Goal: Transaction & Acquisition: Purchase product/service

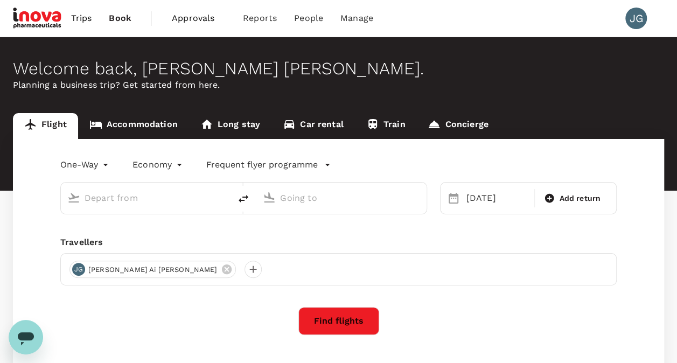
type input "Kuching Intl (KCH)"
type input "Kuala Lumpur Intl ([GEOGRAPHIC_DATA])"
type input "Kuching Intl (KCH)"
type input "Kuala Lumpur Intl ([GEOGRAPHIC_DATA])"
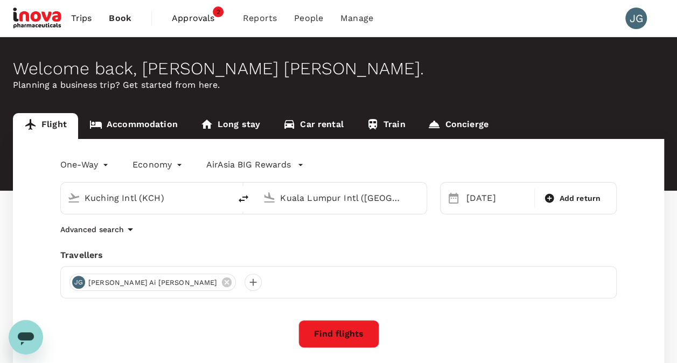
click at [92, 20] on link "Trips" at bounding box center [81, 18] width 38 height 37
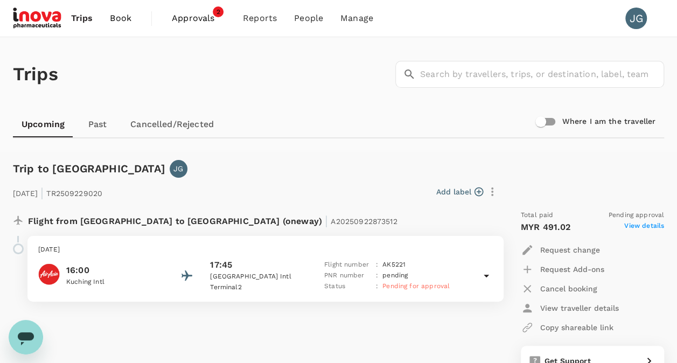
click at [20, 249] on div at bounding box center [18, 248] width 11 height 11
click at [211, 24] on span "Approvals" at bounding box center [199, 18] width 54 height 13
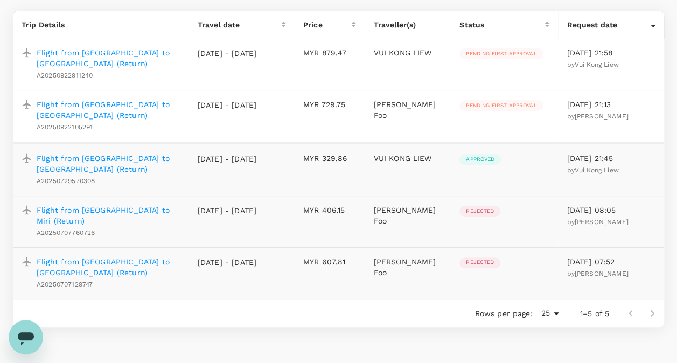
scroll to position [77, 0]
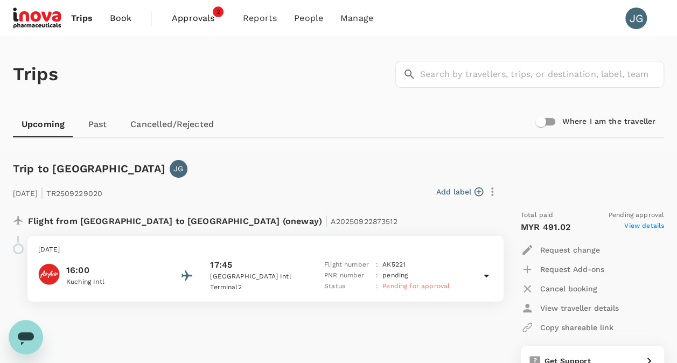
click at [125, 23] on span "Book" at bounding box center [121, 18] width 22 height 13
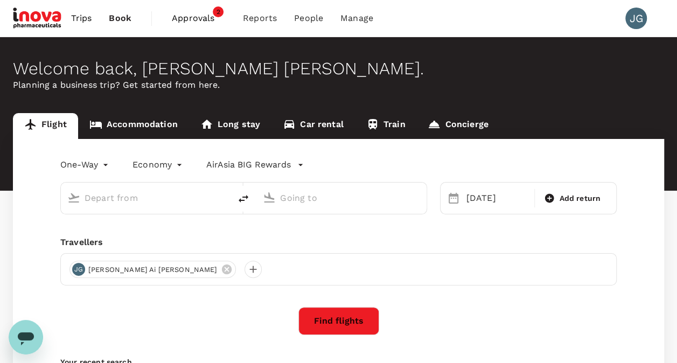
type input "Kuching Intl (KCH)"
type input "Kuala Lumpur Intl (KUL)"
type input "Kuching Intl (KCH)"
type input "Kuala Lumpur Intl (KUL)"
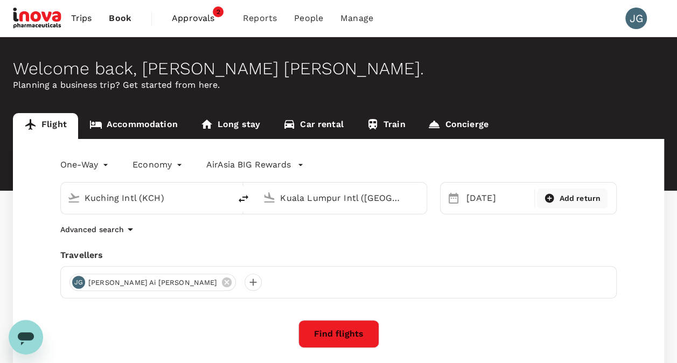
click at [551, 201] on icon at bounding box center [549, 198] width 9 height 9
type input "roundtrip"
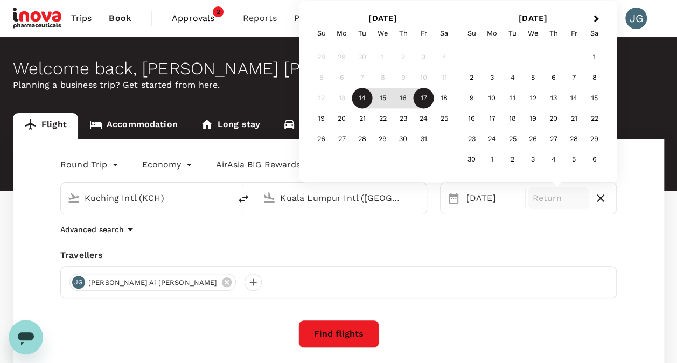
click at [425, 101] on div "17" at bounding box center [423, 98] width 20 height 20
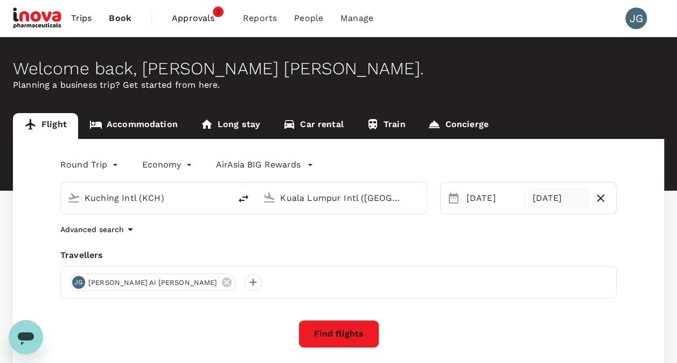
click at [363, 336] on button "Find flights" at bounding box center [338, 334] width 81 height 28
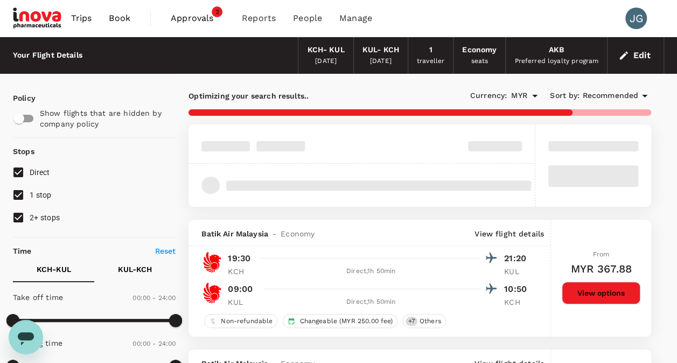
type input "900"
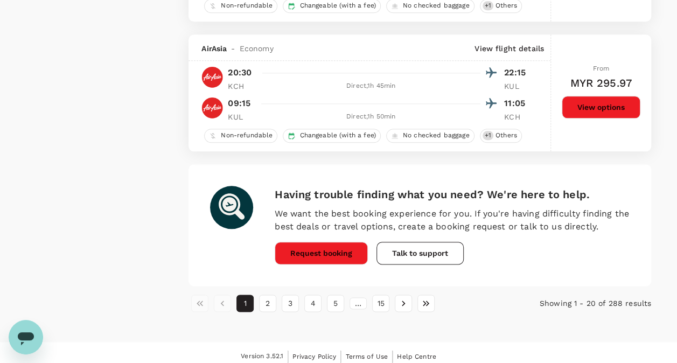
scroll to position [2547, 0]
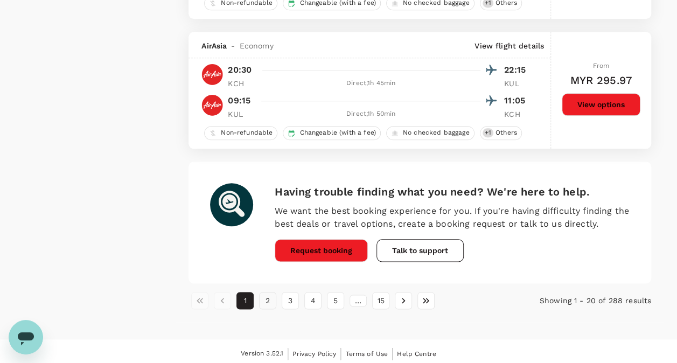
click at [270, 299] on button "2" at bounding box center [267, 300] width 17 height 17
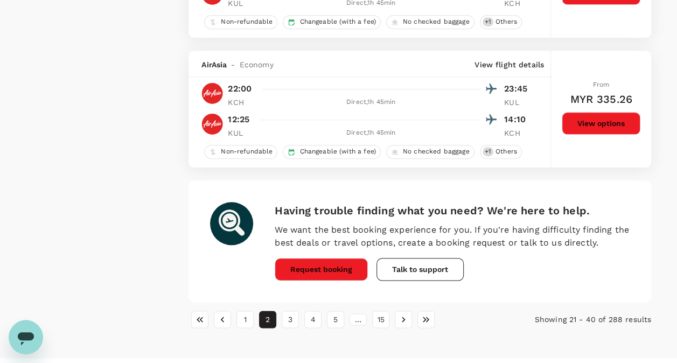
scroll to position [2530, 0]
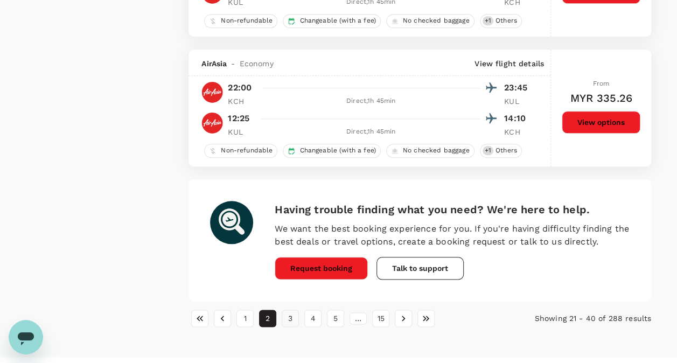
click at [292, 316] on button "3" at bounding box center [289, 317] width 17 height 17
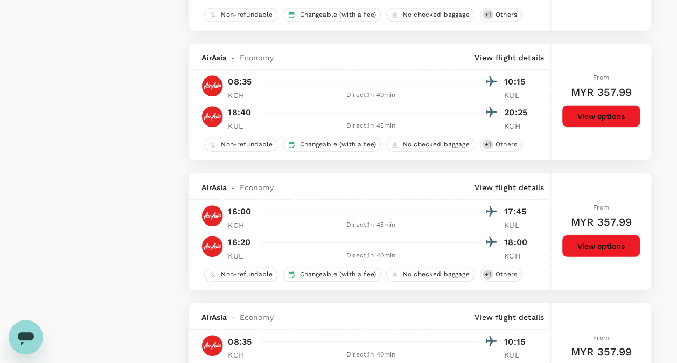
scroll to position [1292, 0]
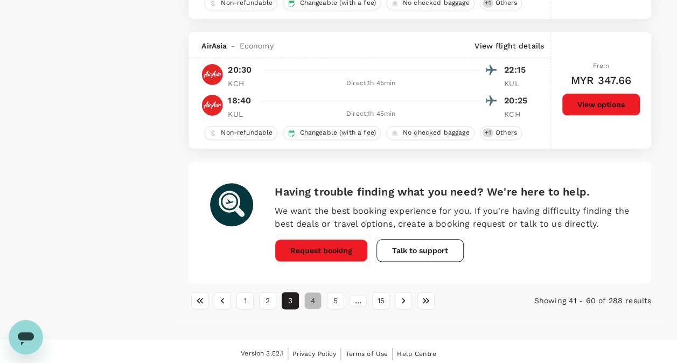
click at [311, 298] on button "4" at bounding box center [312, 300] width 17 height 17
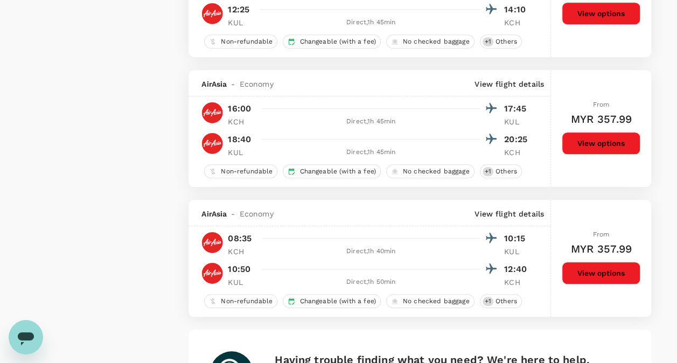
scroll to position [2530, 0]
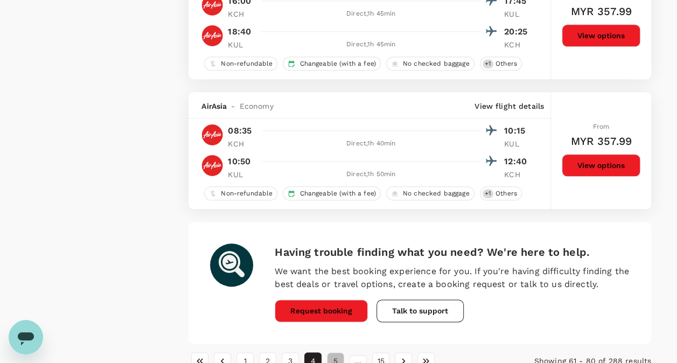
click at [335, 354] on button "5" at bounding box center [335, 360] width 17 height 17
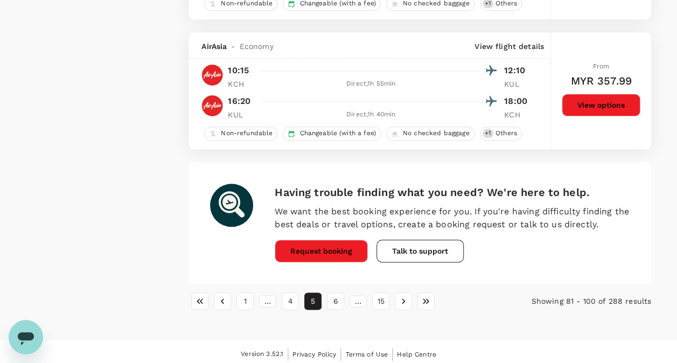
scroll to position [2547, 0]
click at [334, 297] on button "6" at bounding box center [335, 300] width 17 height 17
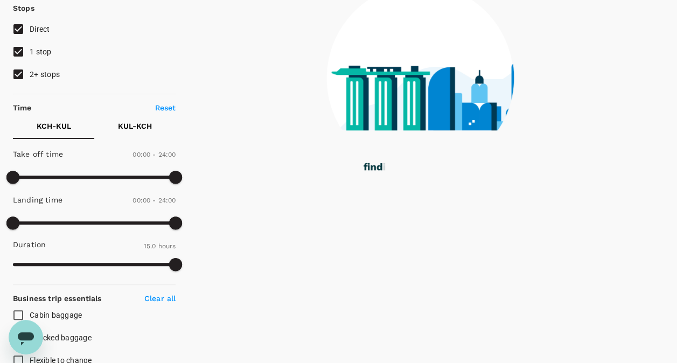
scroll to position [0, 0]
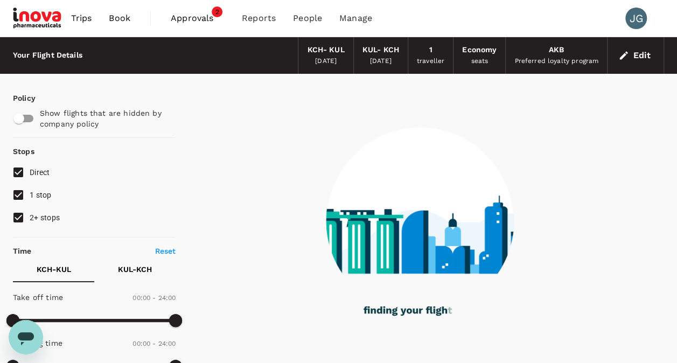
drag, startPoint x: 334, startPoint y: 297, endPoint x: 577, endPoint y: 199, distance: 262.3
click at [577, 199] on div at bounding box center [419, 214] width 488 height 281
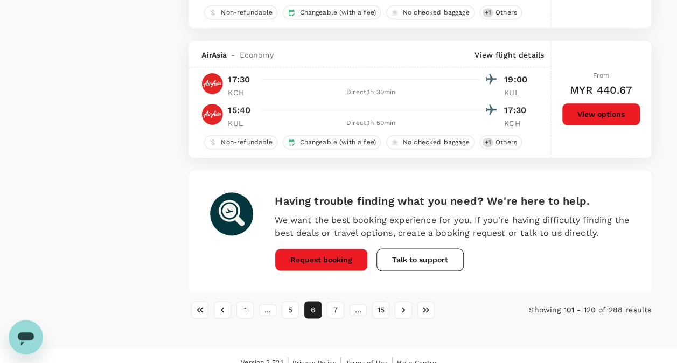
scroll to position [2584, 0]
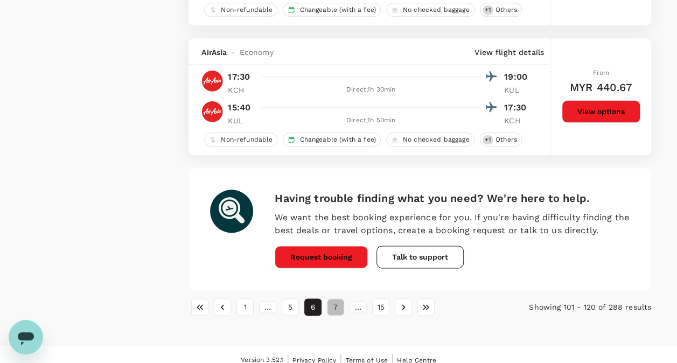
click at [331, 305] on button "7" at bounding box center [335, 306] width 17 height 17
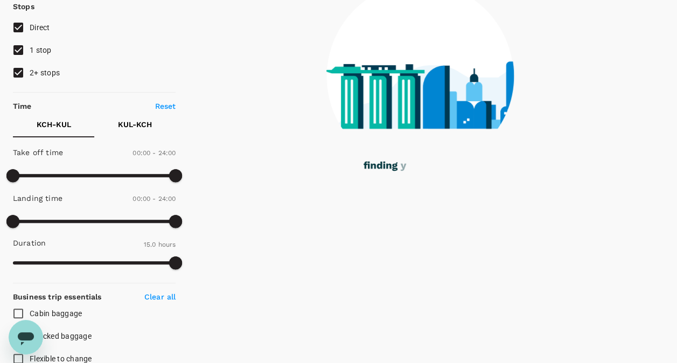
scroll to position [0, 0]
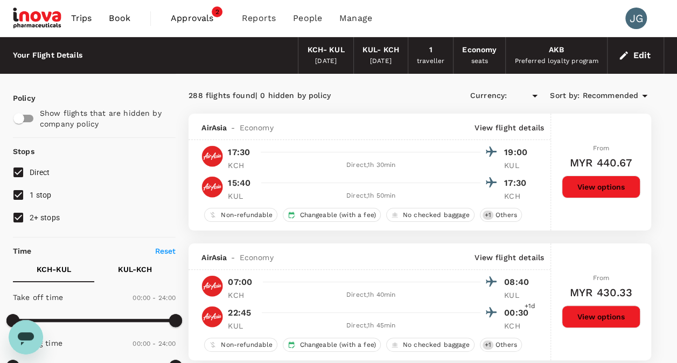
type input "MYR"
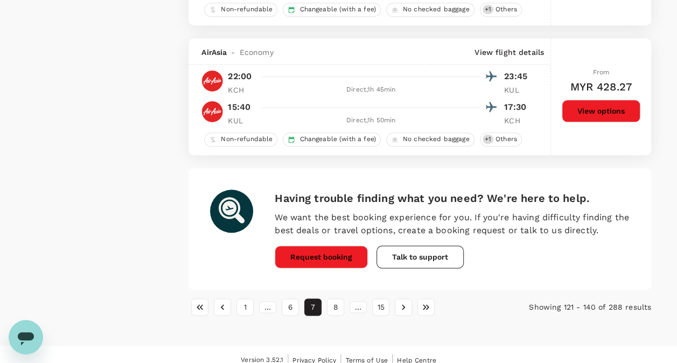
scroll to position [2547, 0]
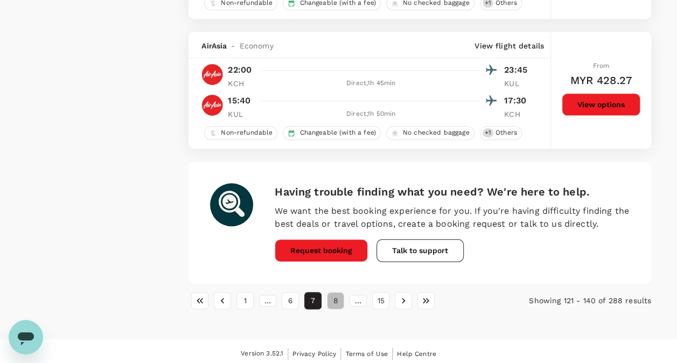
click at [337, 297] on button "8" at bounding box center [335, 300] width 17 height 17
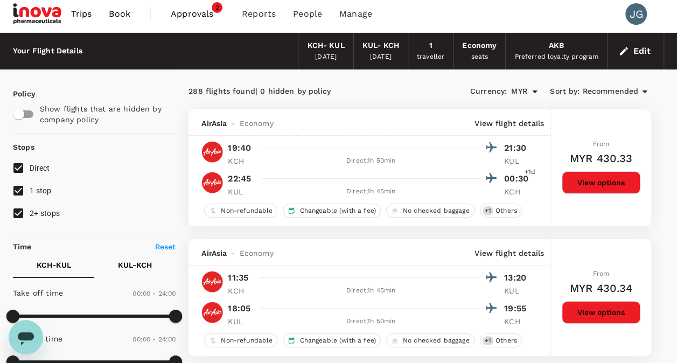
scroll to position [0, 0]
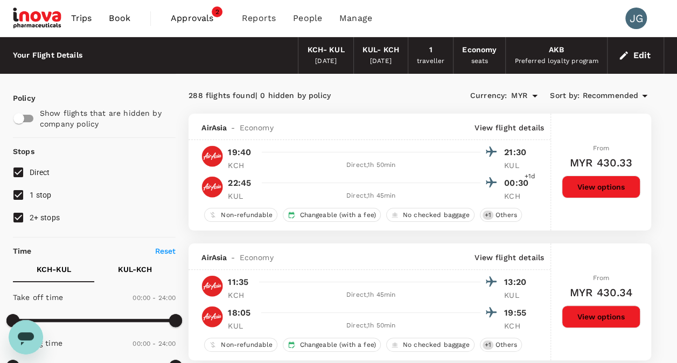
click at [89, 16] on span "Trips" at bounding box center [81, 18] width 21 height 13
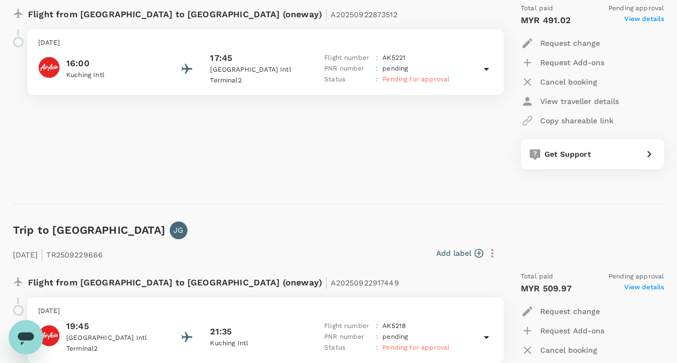
scroll to position [161, 0]
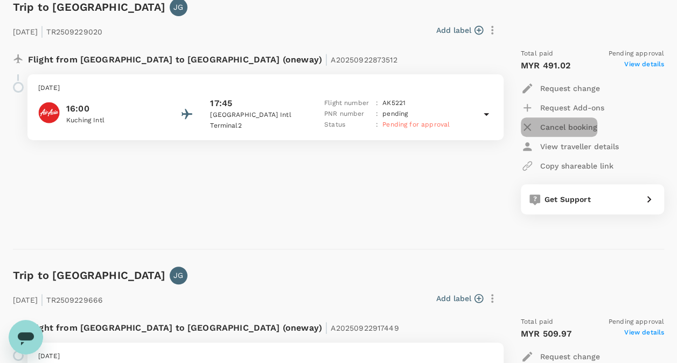
click at [523, 124] on icon "button" at bounding box center [526, 127] width 13 height 13
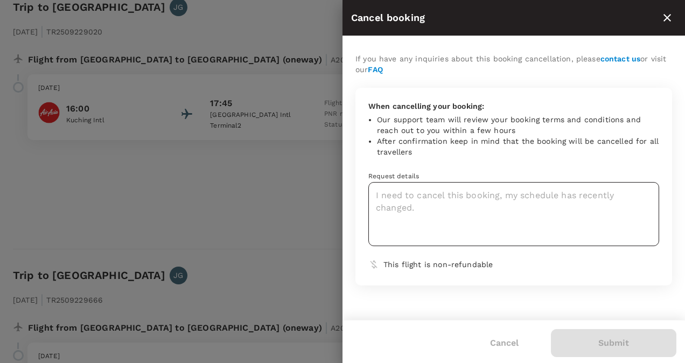
click at [581, 199] on textarea at bounding box center [513, 214] width 291 height 64
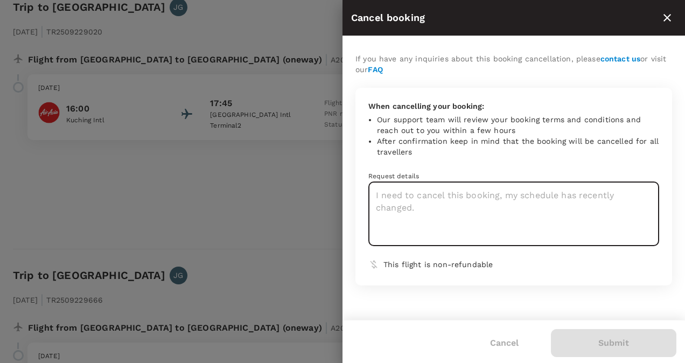
click at [670, 18] on icon "close" at bounding box center [666, 17] width 13 height 13
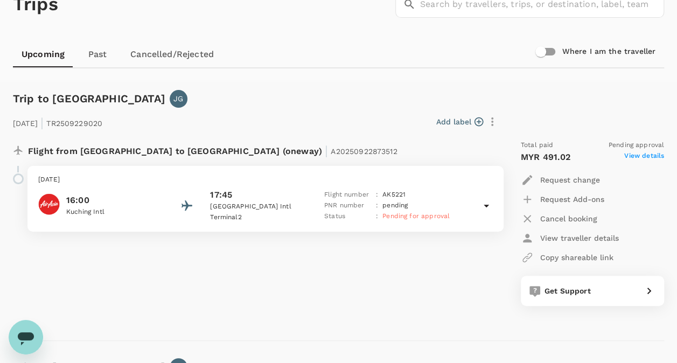
scroll to position [0, 0]
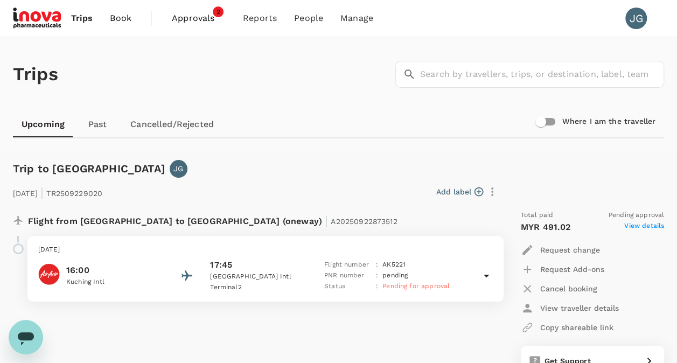
click at [205, 22] on span "Approvals" at bounding box center [199, 18] width 54 height 13
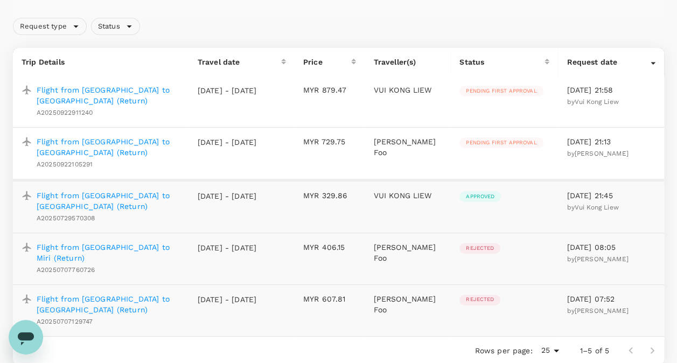
scroll to position [108, 0]
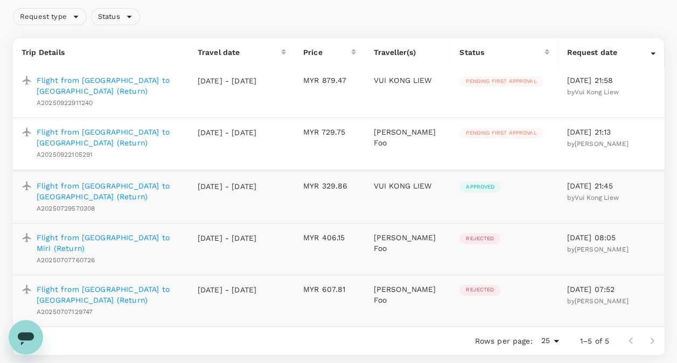
click at [79, 188] on p "Flight from Kota Kinabalu to Sandakan (Return)" at bounding box center [109, 191] width 144 height 22
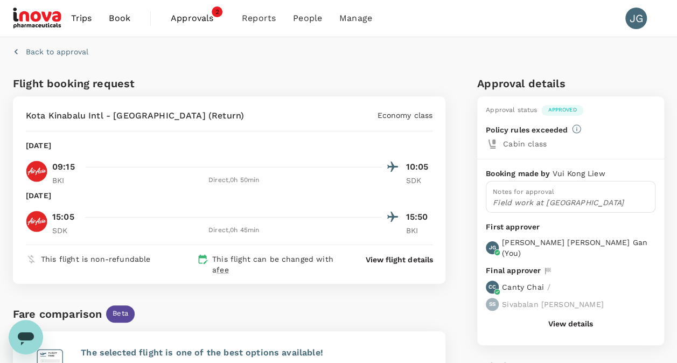
click at [193, 20] on span "Approvals" at bounding box center [198, 18] width 54 height 13
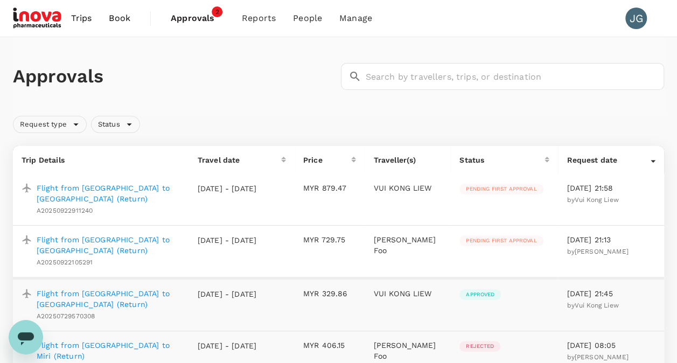
click at [193, 19] on span "Approvals" at bounding box center [198, 18] width 54 height 13
click at [215, 12] on span "2" at bounding box center [217, 11] width 11 height 11
click at [194, 20] on span "Approvals" at bounding box center [198, 18] width 54 height 13
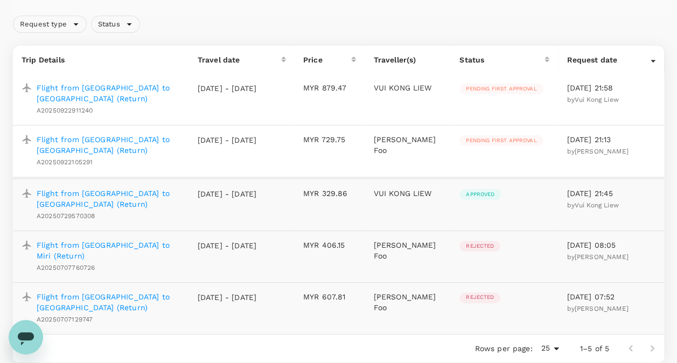
scroll to position [23, 0]
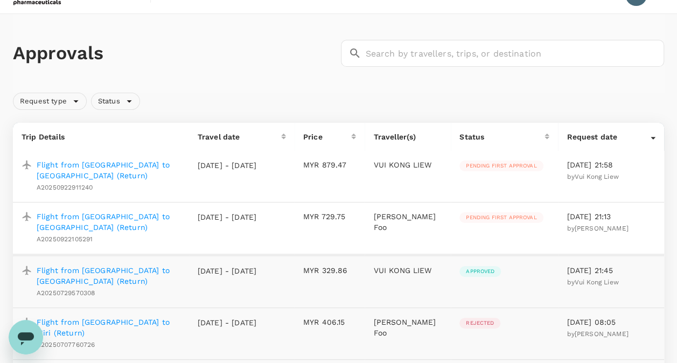
click at [130, 166] on p "Flight from Kota Kinabalu to Kuala Lumpur (Return)" at bounding box center [109, 170] width 144 height 22
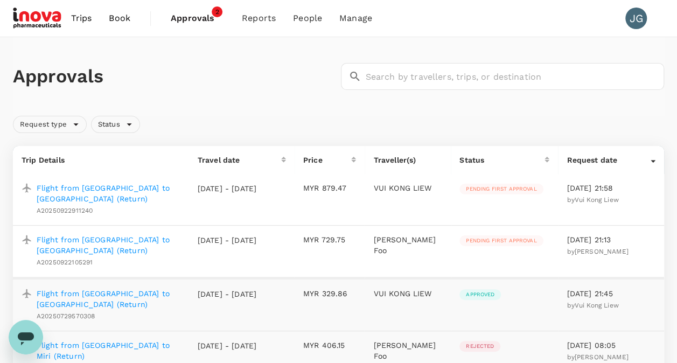
click at [164, 238] on p "Flight from Kuching to Kuala Lumpur (Return)" at bounding box center [109, 245] width 144 height 22
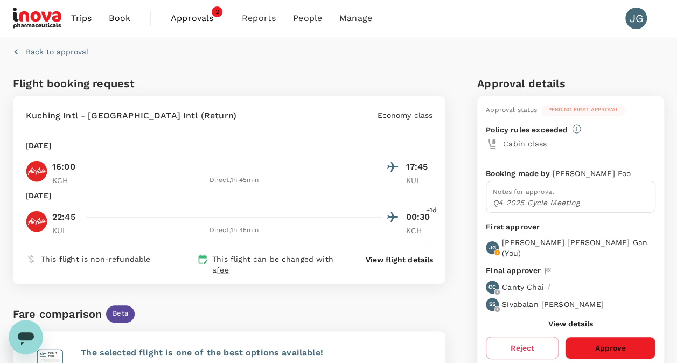
click at [19, 49] on icon "button" at bounding box center [16, 51] width 11 height 11
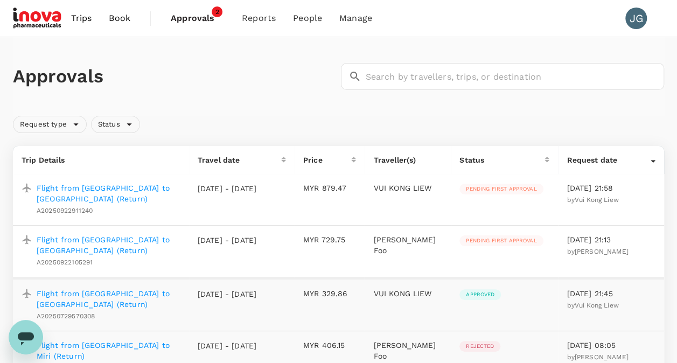
click at [133, 186] on p "Flight from Kota Kinabalu to Kuala Lumpur (Return)" at bounding box center [109, 193] width 144 height 22
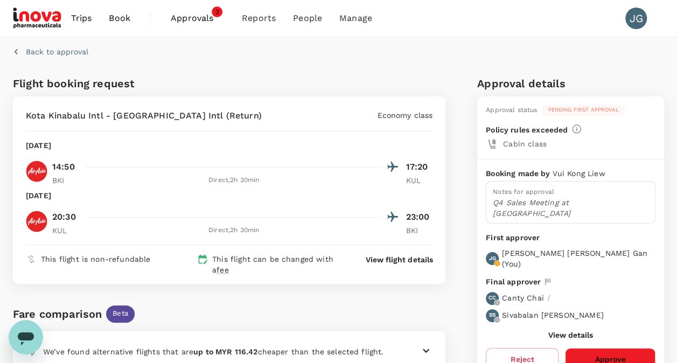
click at [53, 57] on div "Back to approval" at bounding box center [336, 49] width 655 height 33
click at [57, 53] on p "Back to approval" at bounding box center [57, 51] width 62 height 11
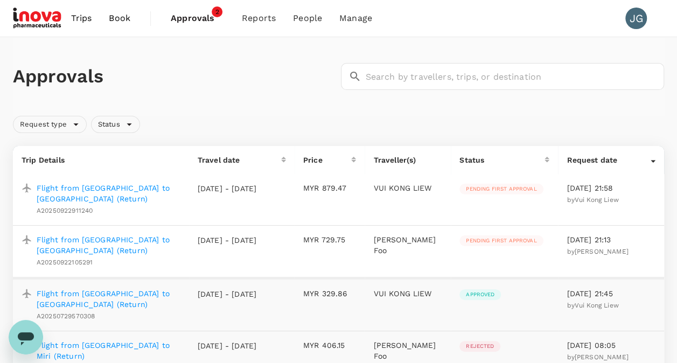
click at [119, 241] on p "Flight from Kuching to Kuala Lumpur (Return)" at bounding box center [109, 245] width 144 height 22
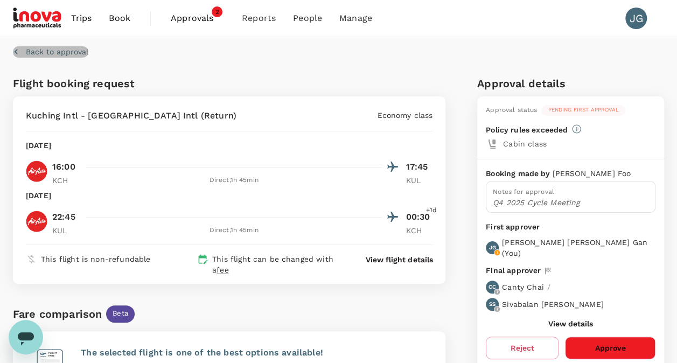
click at [19, 52] on icon "button" at bounding box center [16, 51] width 11 height 11
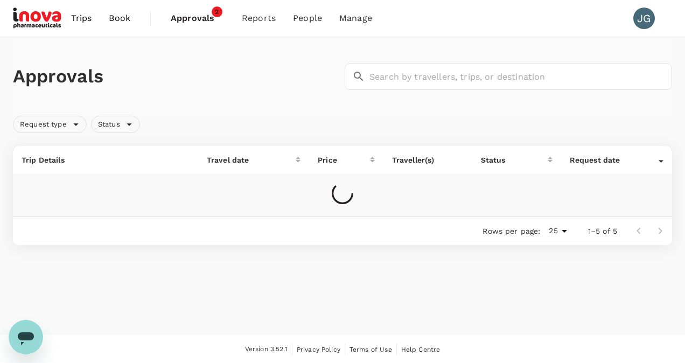
click at [78, 20] on span "Trips" at bounding box center [81, 18] width 21 height 13
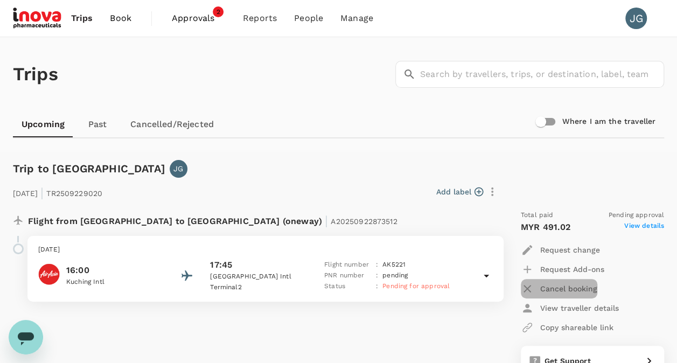
click at [584, 289] on p "Cancel booking" at bounding box center [568, 288] width 57 height 11
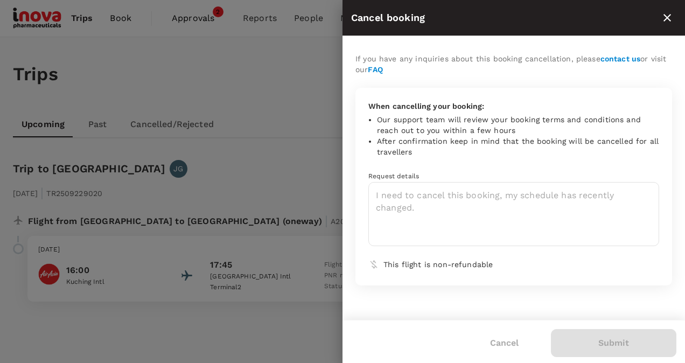
click at [666, 17] on icon "close" at bounding box center [667, 18] width 8 height 8
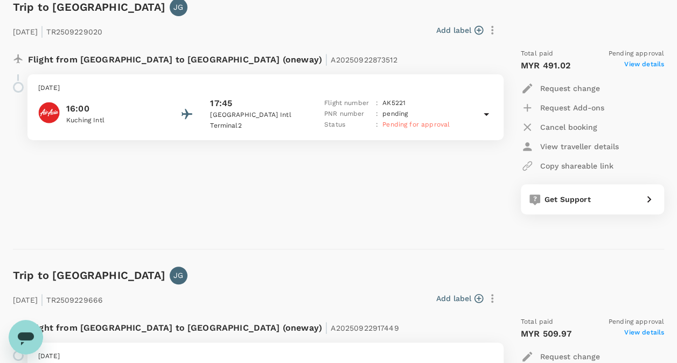
scroll to position [215, 0]
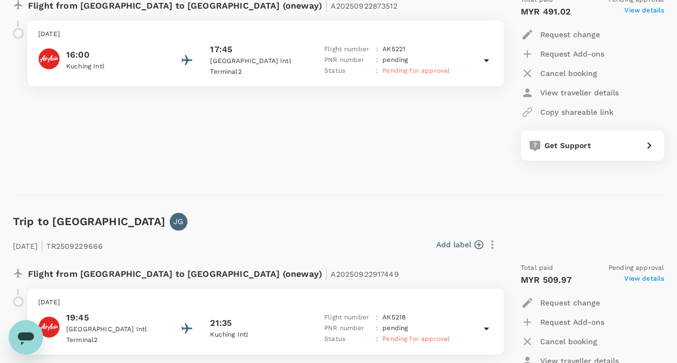
click at [572, 76] on p "Cancel booking" at bounding box center [568, 73] width 57 height 11
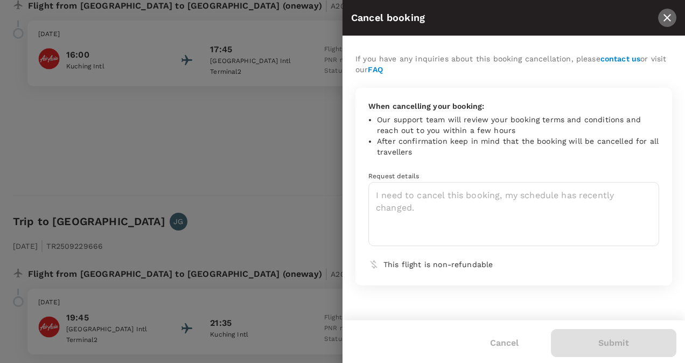
click at [669, 16] on icon "close" at bounding box center [666, 17] width 13 height 13
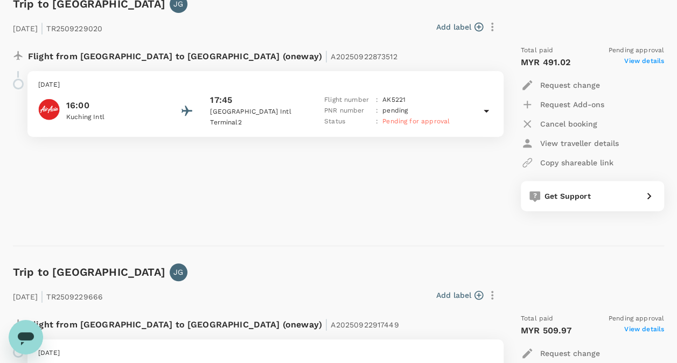
scroll to position [161, 0]
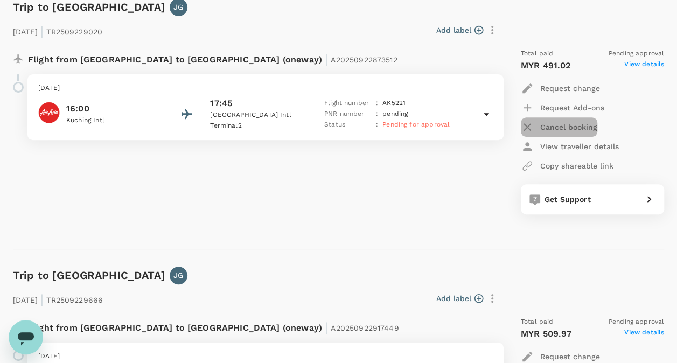
click at [568, 122] on p "Cancel booking" at bounding box center [568, 127] width 57 height 11
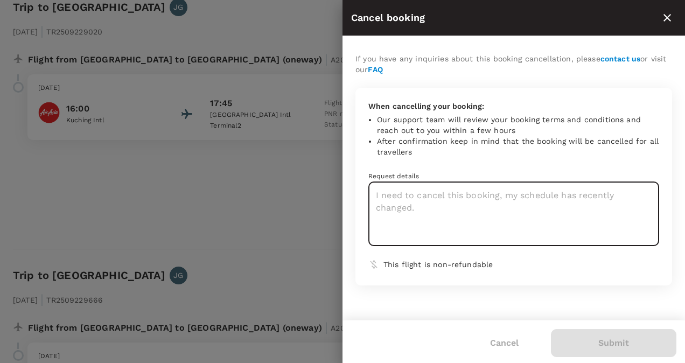
click at [551, 206] on textarea at bounding box center [513, 214] width 291 height 64
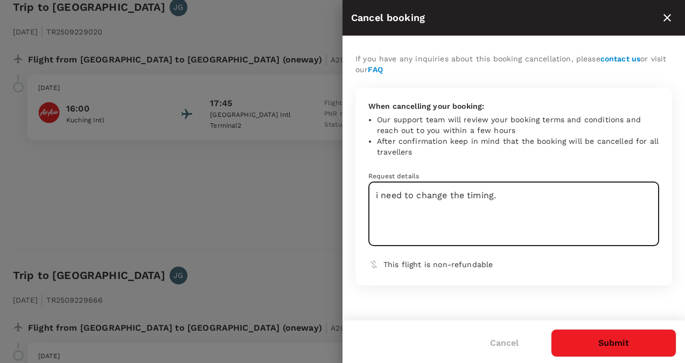
type textarea "i need to change the timing."
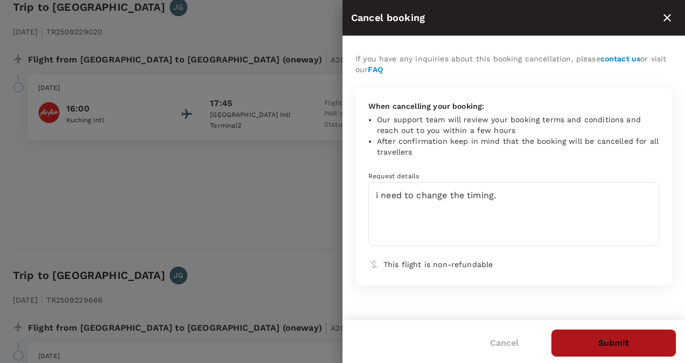
click at [617, 345] on button "Submit" at bounding box center [613, 343] width 125 height 28
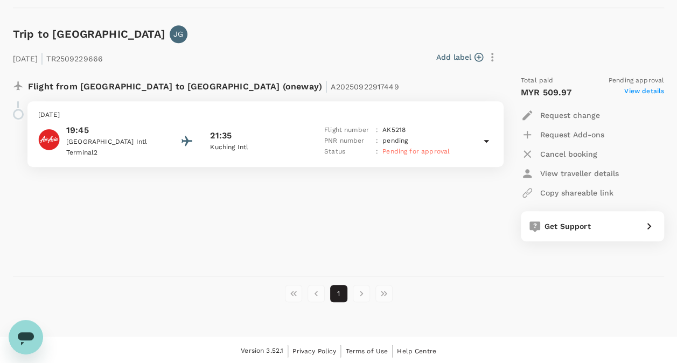
scroll to position [404, 0]
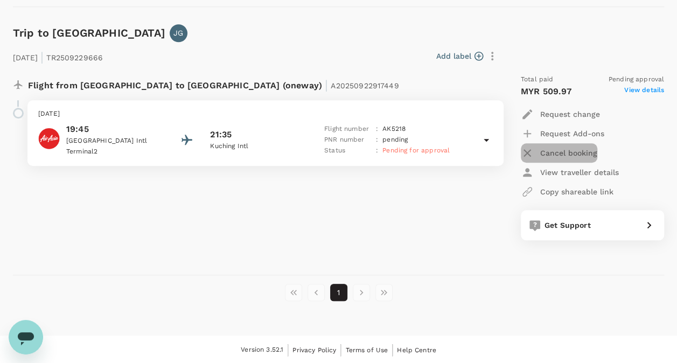
click at [554, 156] on p "Cancel booking" at bounding box center [568, 152] width 57 height 11
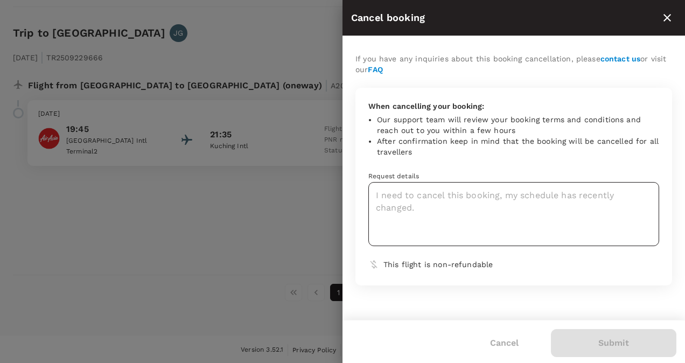
click at [555, 205] on textarea at bounding box center [513, 214] width 291 height 64
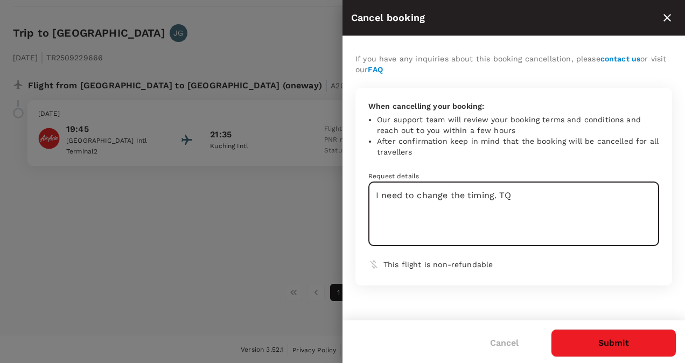
type textarea "I need to change the timing. TQ"
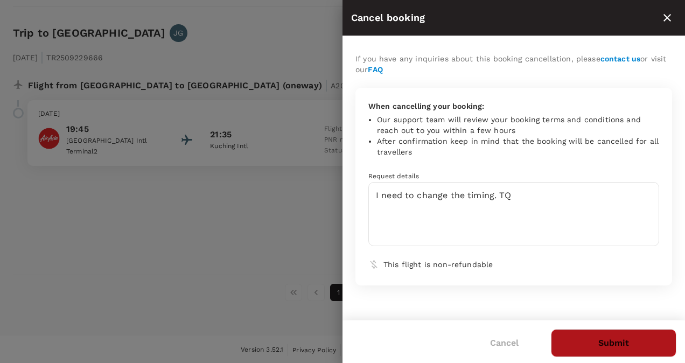
click at [607, 343] on button "Submit" at bounding box center [613, 343] width 125 height 28
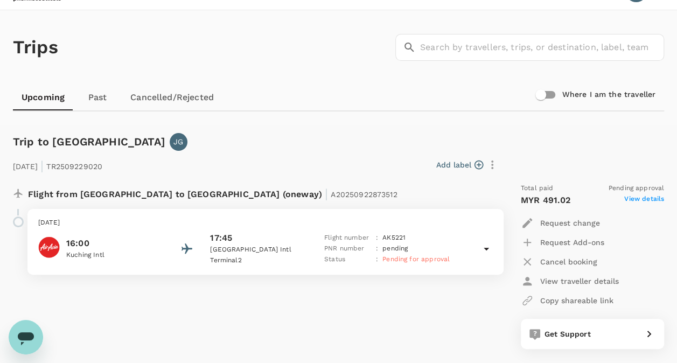
scroll to position [0, 0]
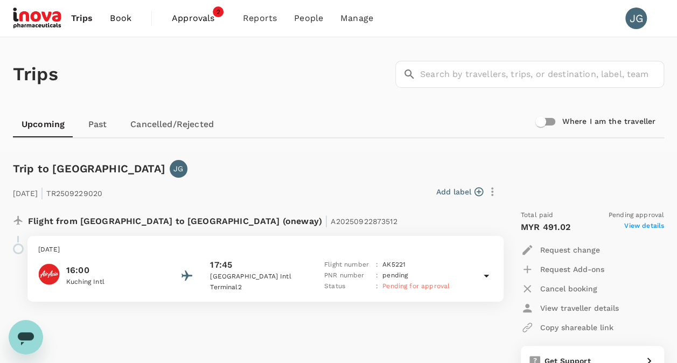
click at [83, 17] on span "Trips" at bounding box center [82, 18] width 22 height 13
click at [118, 20] on span "Book" at bounding box center [121, 18] width 22 height 13
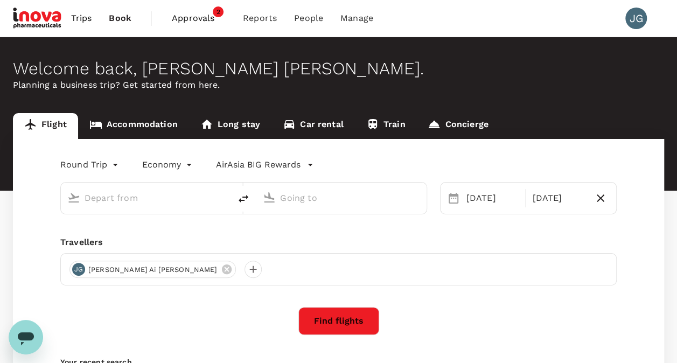
click at [83, 14] on span "Trips" at bounding box center [81, 18] width 21 height 13
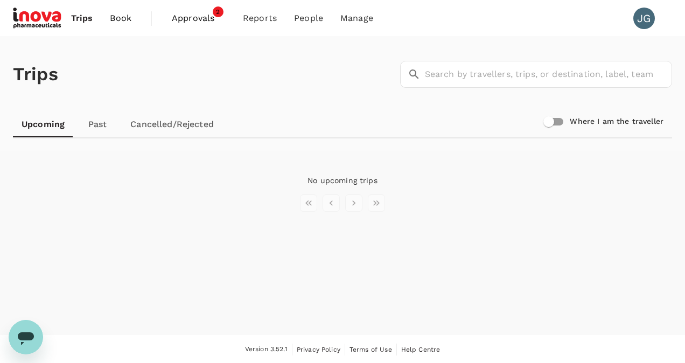
click at [123, 17] on span "Book" at bounding box center [121, 18] width 22 height 13
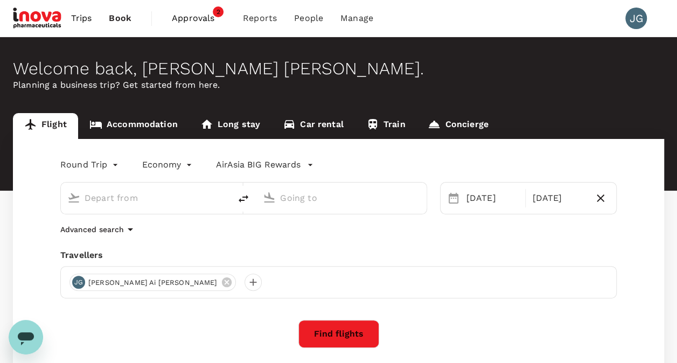
type input "Kuching Intl (KCH)"
type input "Kuala Lumpur Intl (KUL)"
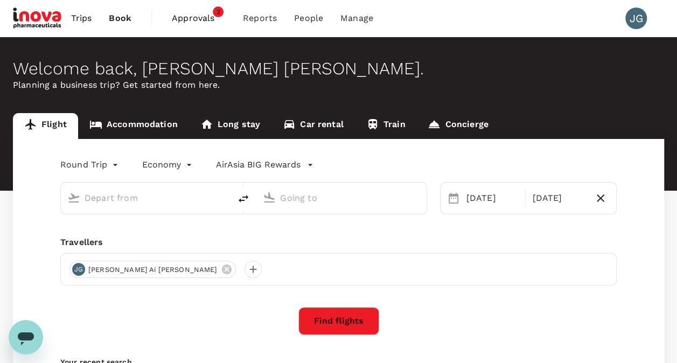
type input "Kuching Intl (KCH)"
type input "Kuala Lumpur Intl (KUL)"
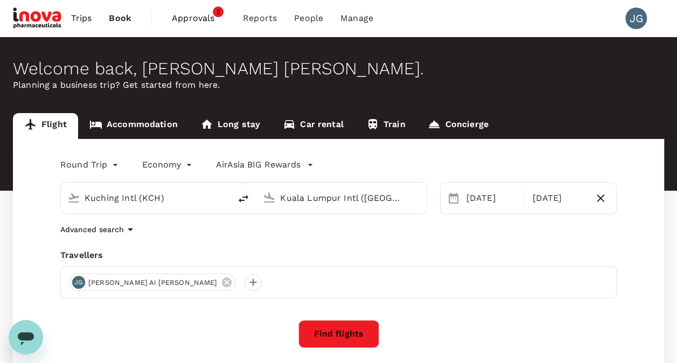
click at [604, 196] on icon "button" at bounding box center [600, 198] width 13 height 13
click at [552, 195] on icon at bounding box center [549, 198] width 9 height 9
type input "roundtrip"
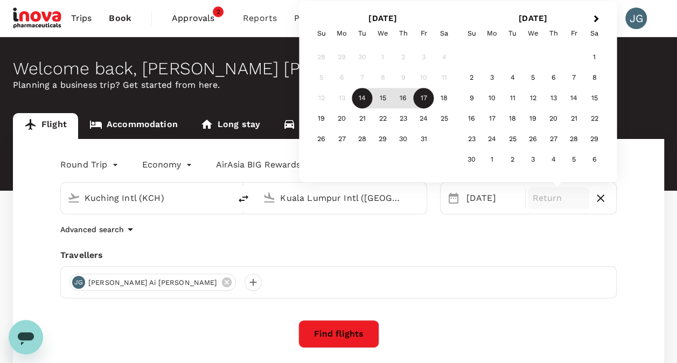
drag, startPoint x: 427, startPoint y: 97, endPoint x: 430, endPoint y: 133, distance: 36.2
click at [427, 97] on div "17" at bounding box center [423, 98] width 20 height 20
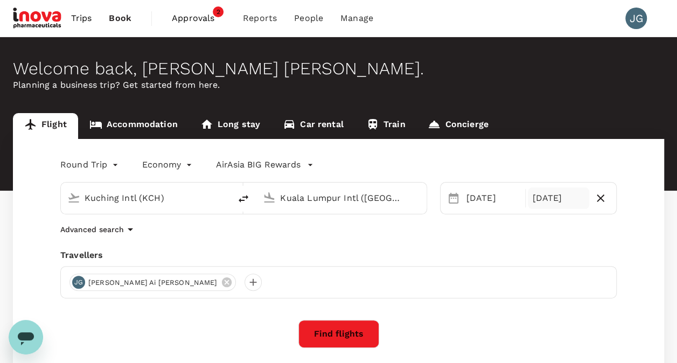
click at [355, 329] on button "Find flights" at bounding box center [338, 334] width 81 height 28
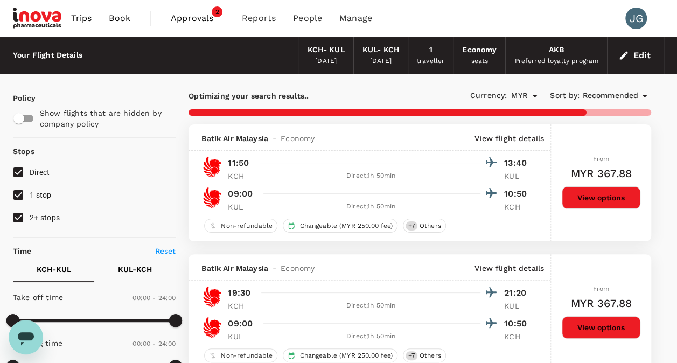
type input "900"
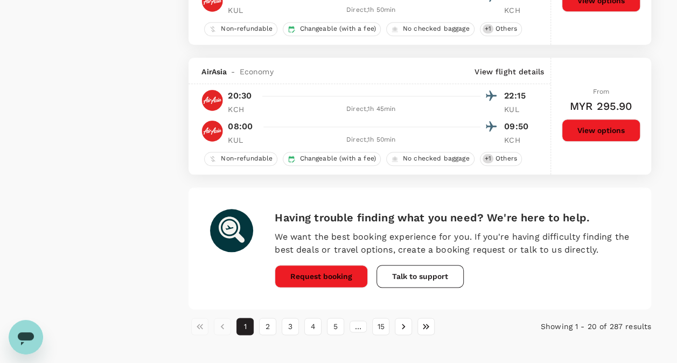
scroll to position [2530, 0]
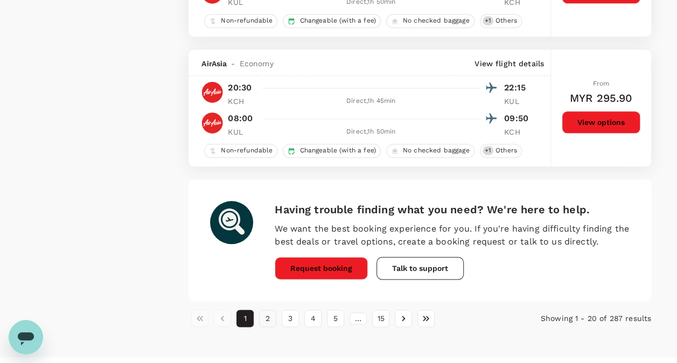
click at [271, 310] on button "2" at bounding box center [267, 317] width 17 height 17
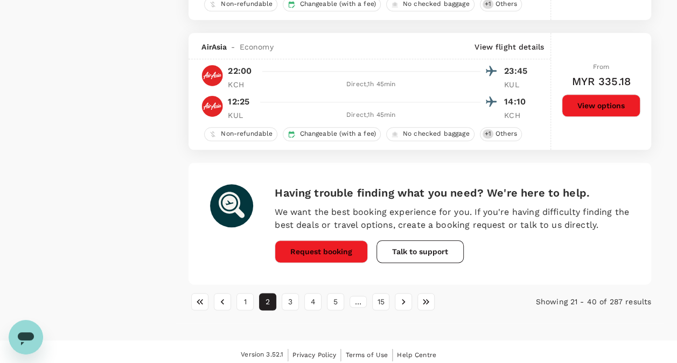
scroll to position [2547, 0]
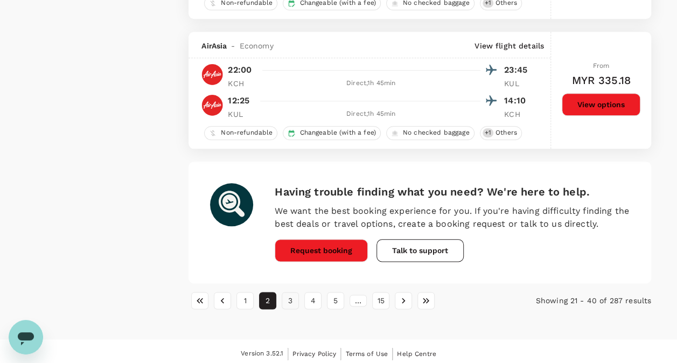
click at [292, 298] on button "3" at bounding box center [289, 300] width 17 height 17
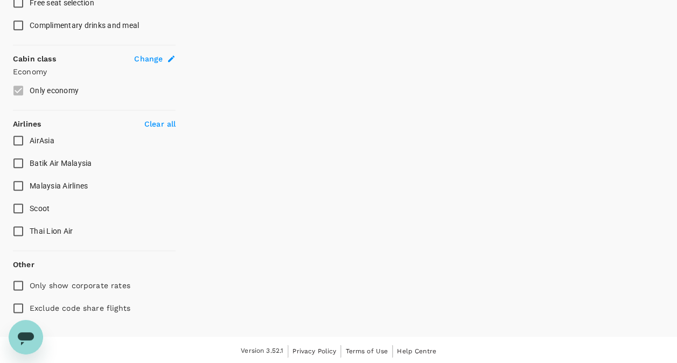
scroll to position [0, 0]
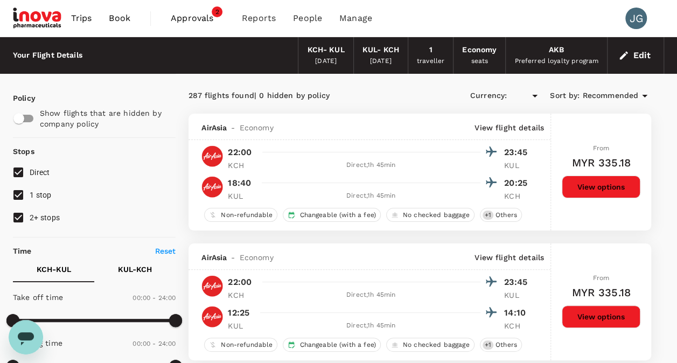
type input "MYR"
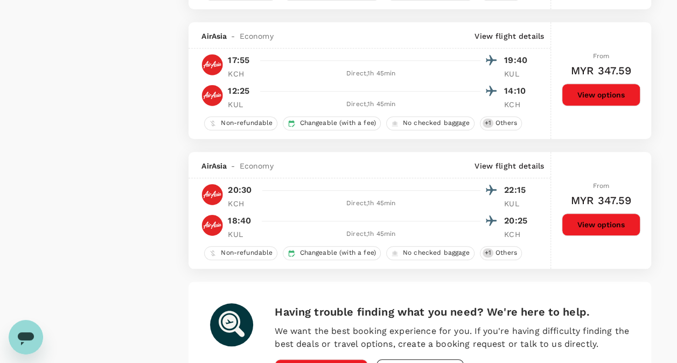
scroll to position [2530, 0]
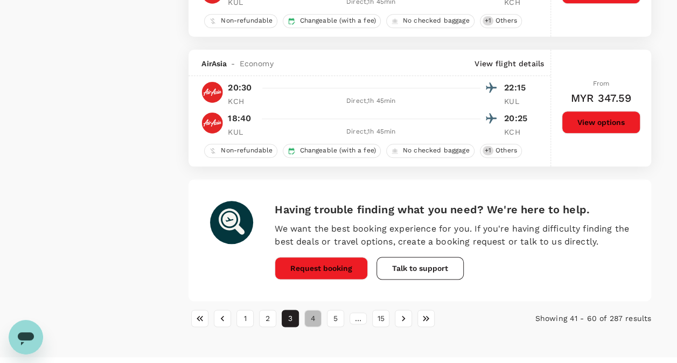
click at [313, 311] on button "4" at bounding box center [312, 317] width 17 height 17
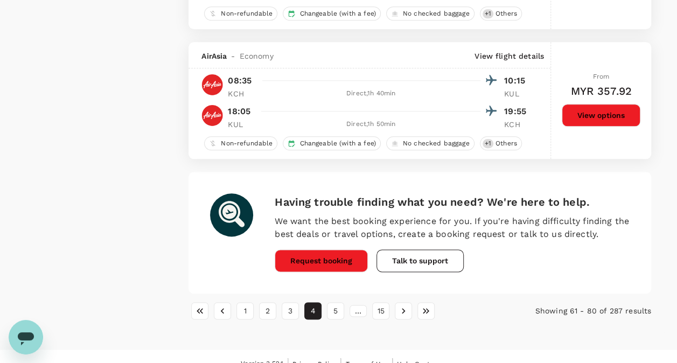
scroll to position [2590, 0]
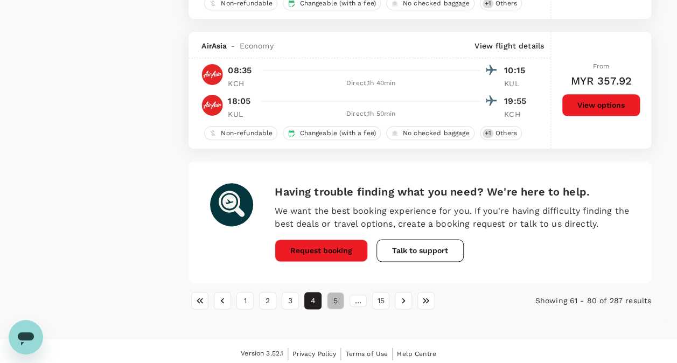
click at [334, 301] on button "5" at bounding box center [335, 300] width 17 height 17
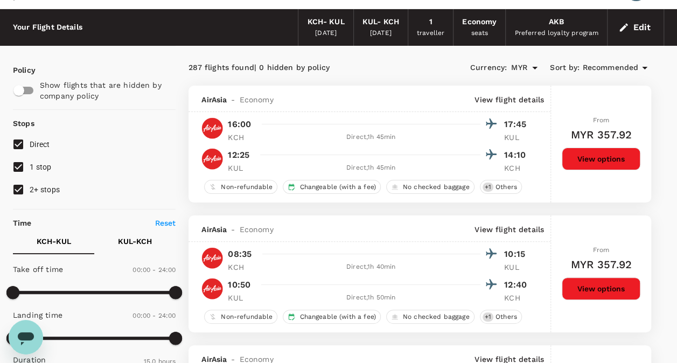
scroll to position [0, 0]
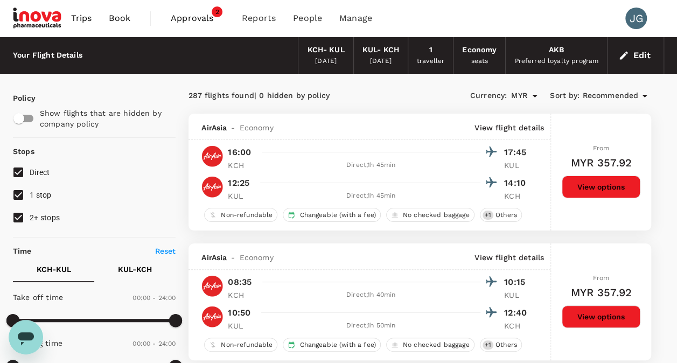
click at [336, 58] on div "[DATE]" at bounding box center [326, 61] width 22 height 11
click at [124, 18] on span "Book" at bounding box center [120, 18] width 22 height 13
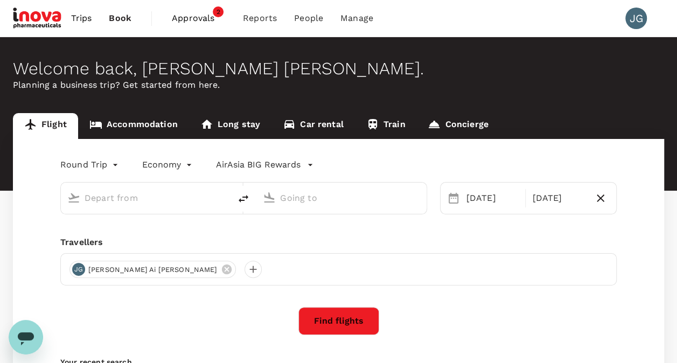
type input "Kuching Intl (KCH)"
type input "Kuala Lumpur Intl (KUL)"
type input "Kuching Intl (KCH)"
type input "Kuala Lumpur Intl (KUL)"
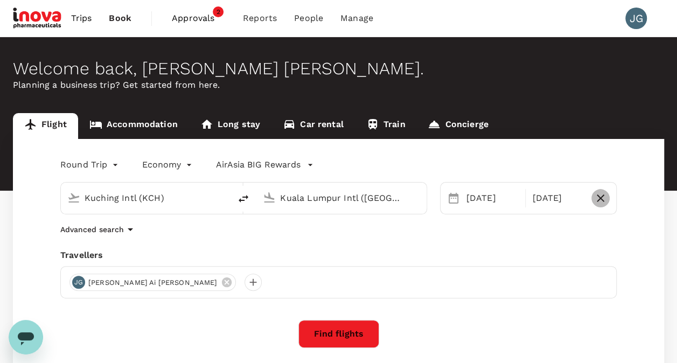
click at [601, 198] on icon "button" at bounding box center [600, 198] width 8 height 8
type input "oneway"
click at [352, 326] on button "Find flights" at bounding box center [338, 334] width 81 height 28
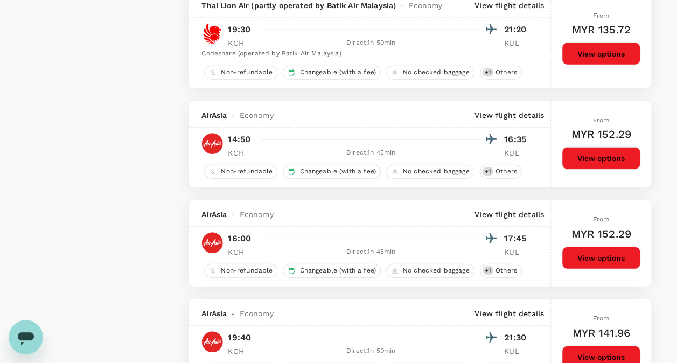
scroll to position [1238, 0]
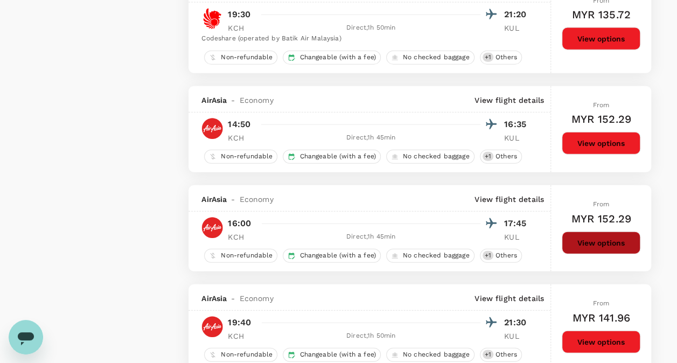
click at [611, 237] on button "View options" at bounding box center [600, 242] width 79 height 23
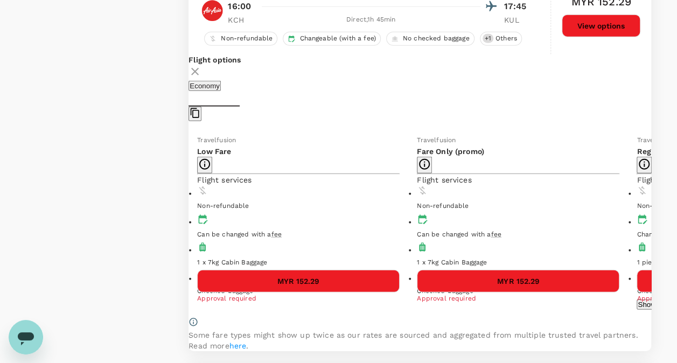
scroll to position [1472, 0]
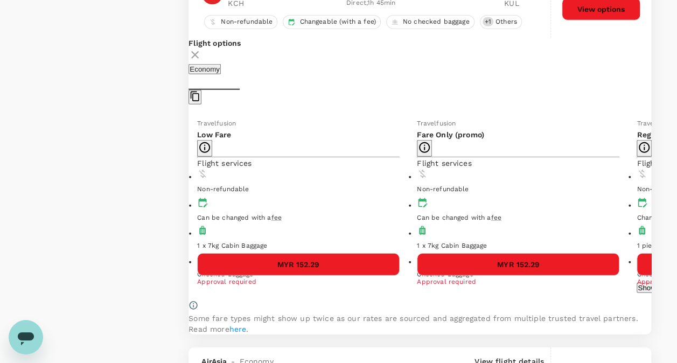
click at [653, 199] on icon at bounding box center [658, 204] width 11 height 11
click at [186, 199] on icon at bounding box center [180, 204] width 11 height 11
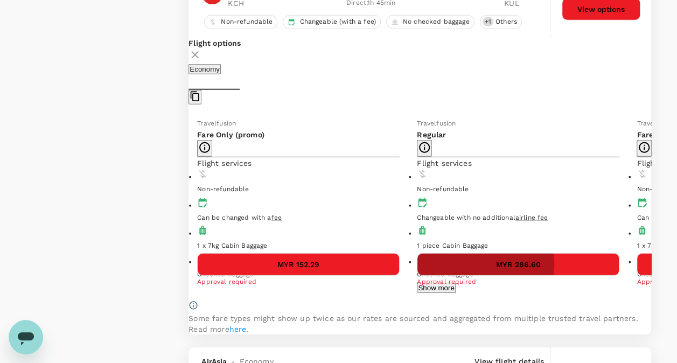
click at [417, 253] on button "MYR 286.60" at bounding box center [518, 264] width 202 height 23
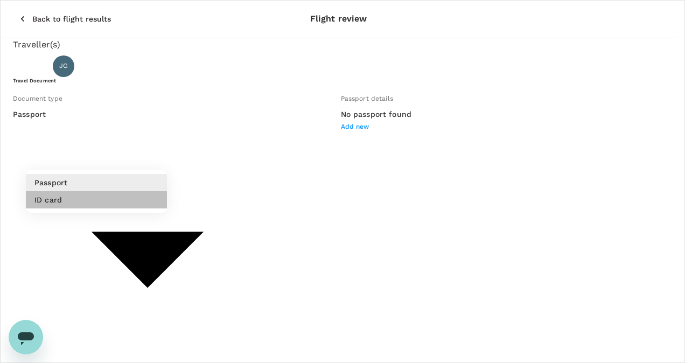
click at [134, 196] on li "ID card" at bounding box center [96, 199] width 141 height 17
type input "Id card"
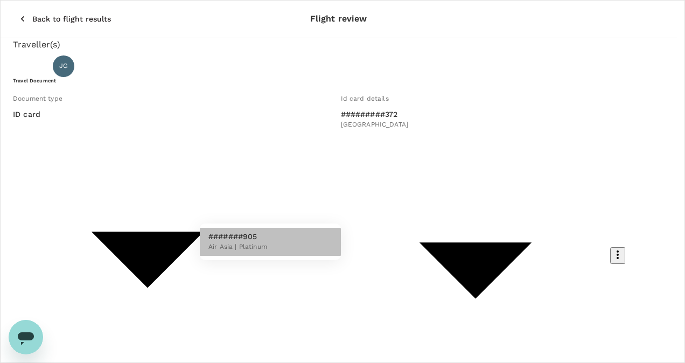
click at [291, 239] on li "#######905 Air Asia | Platinum" at bounding box center [270, 242] width 141 height 28
type input "bc7cc9e9-5edc-4b11-956e-42c628b31e5d"
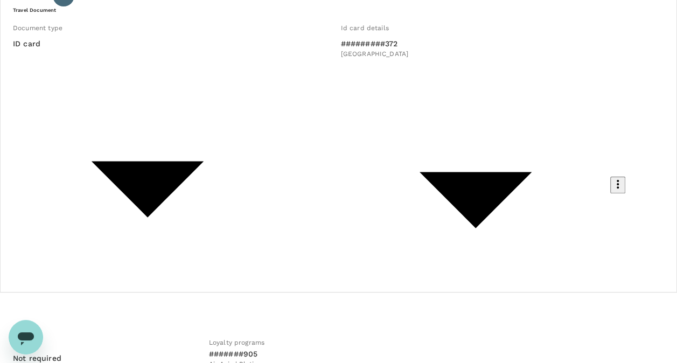
scroll to position [54, 0]
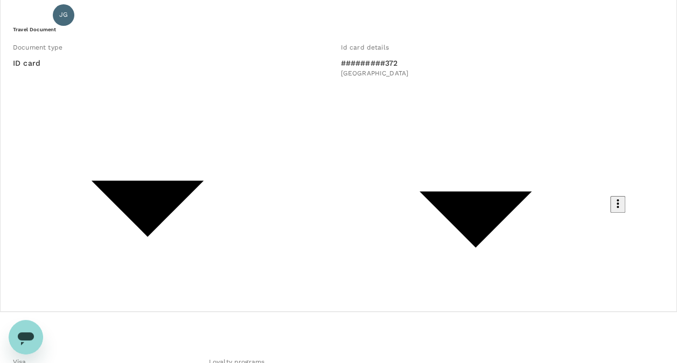
scroll to position [0, 0]
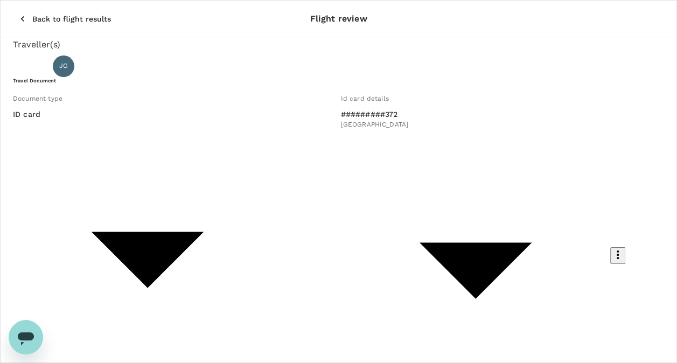
click at [283, 250] on div "Travel Document Document type ID card Id card ​ Id card details #########372 Ma…" at bounding box center [338, 297] width 651 height 441
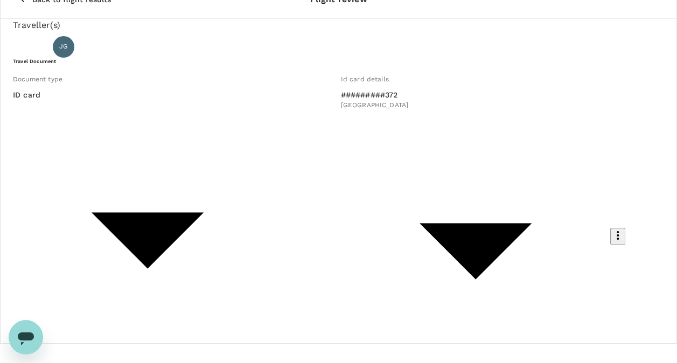
scroll to position [118, 0]
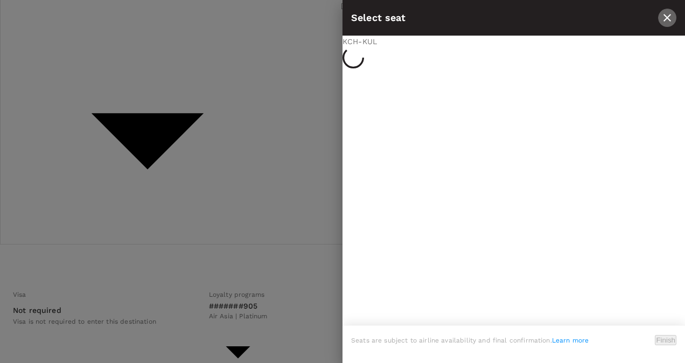
click at [665, 15] on icon "close" at bounding box center [666, 17] width 13 height 13
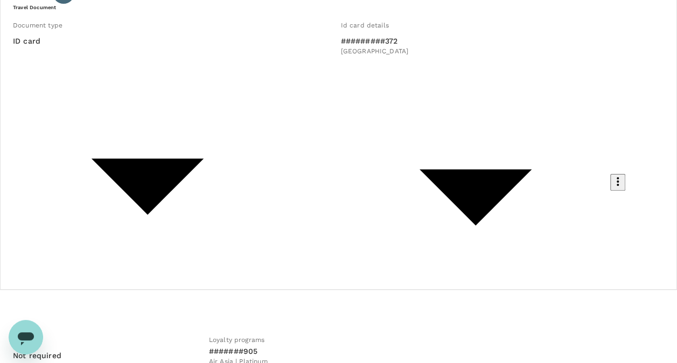
scroll to position [11, 0]
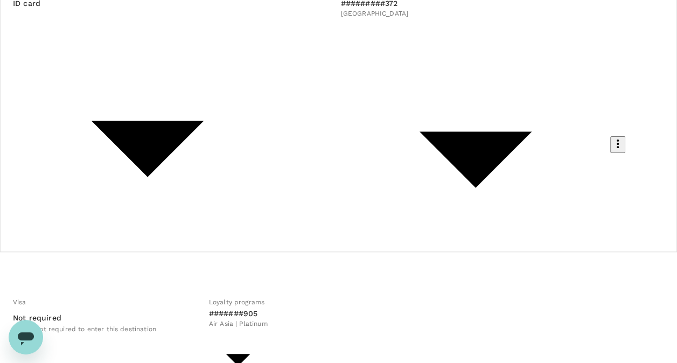
scroll to position [118, 0]
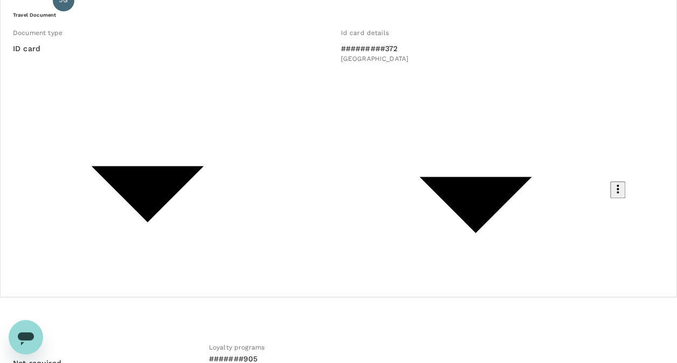
scroll to position [65, 0]
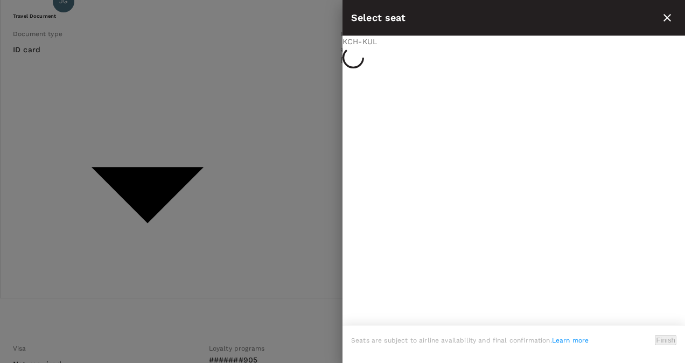
click at [334, 236] on div at bounding box center [342, 181] width 685 height 363
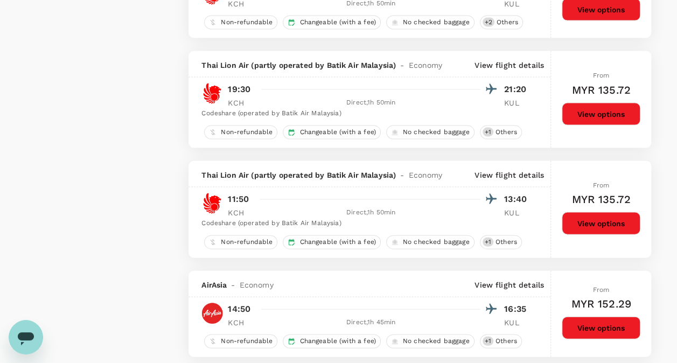
scroll to position [1184, 0]
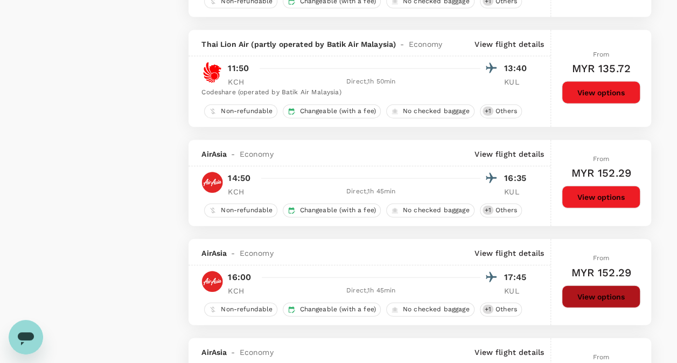
click at [603, 289] on button "View options" at bounding box center [600, 296] width 79 height 23
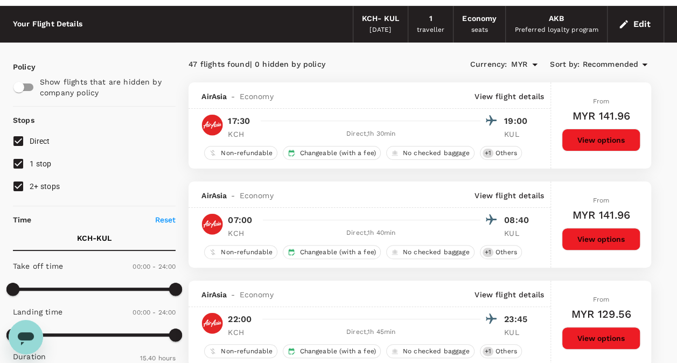
scroll to position [0, 0]
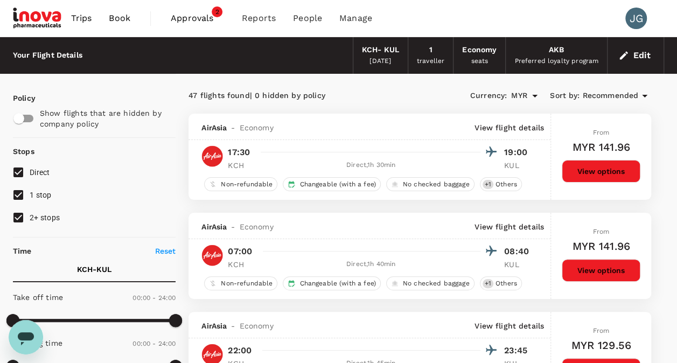
click at [379, 44] on div "KCH - KUL" at bounding box center [380, 50] width 37 height 12
click at [380, 52] on div "KCH - KUL" at bounding box center [380, 50] width 37 height 12
click at [126, 21] on span "Book" at bounding box center [120, 18] width 22 height 13
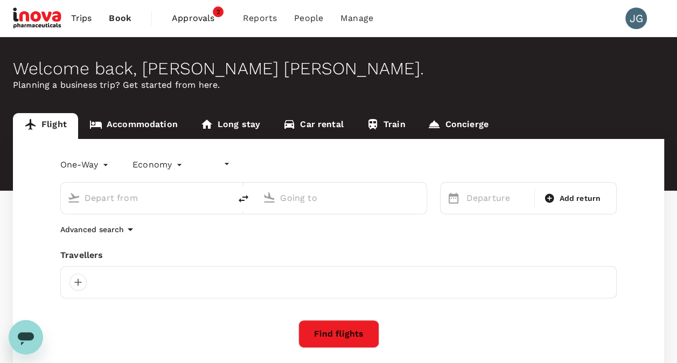
type input "undefined, undefined (any)"
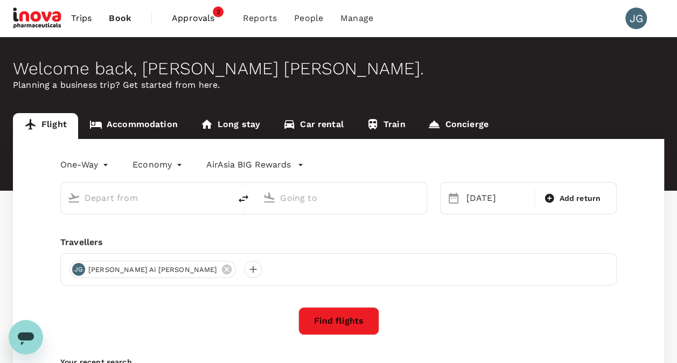
type input "Kuching Intl (KCH)"
type input "Kuala Lumpur Intl (KUL)"
type input "Kuching Intl (KCH)"
type input "Kuala Lumpur Intl (KUL)"
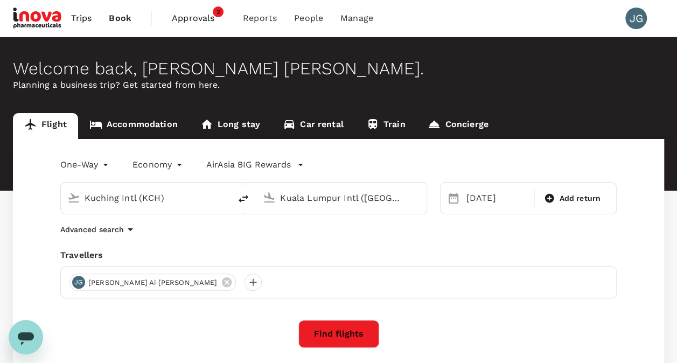
drag, startPoint x: 187, startPoint y: 187, endPoint x: 197, endPoint y: 191, distance: 10.2
click at [187, 187] on div "Kuching Intl (KCH)" at bounding box center [152, 196] width 144 height 22
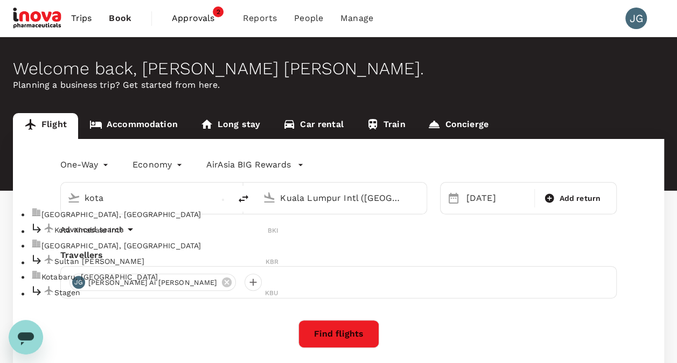
click at [189, 235] on p "Kota Kinabalu Intl" at bounding box center [160, 229] width 213 height 11
type input "Kota Kinabalu Intl (BKI)"
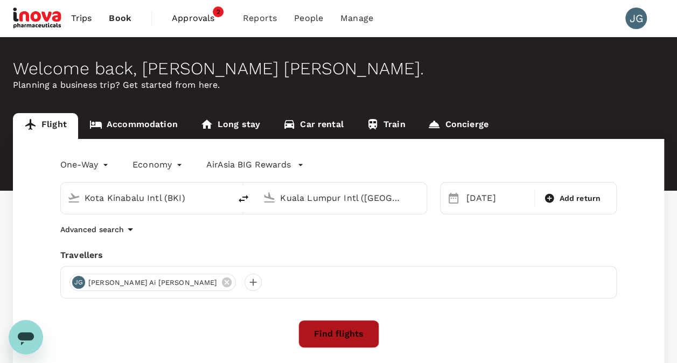
click at [368, 334] on button "Find flights" at bounding box center [338, 334] width 81 height 28
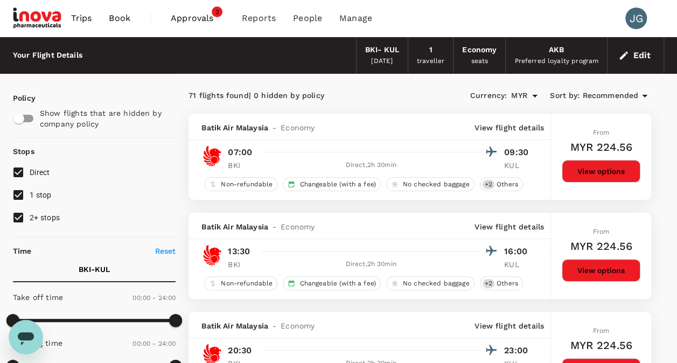
click at [118, 18] on span "Book" at bounding box center [120, 18] width 22 height 13
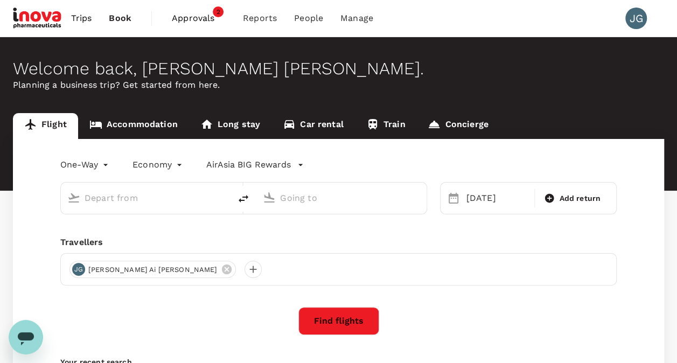
type input "Kota Kinabalu Intl (BKI)"
type input "Kuala Lumpur Intl (KUL)"
type input "Kota Kinabalu Intl (BKI)"
type input "Kuala Lumpur Intl (KUL)"
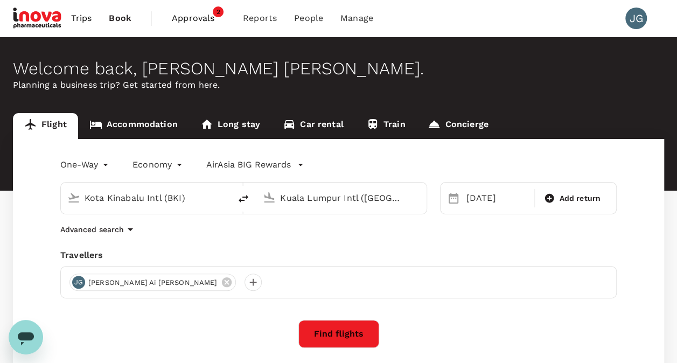
click at [194, 194] on input "Kota Kinabalu Intl (BKI)" at bounding box center [146, 197] width 123 height 17
click at [178, 235] on p "Kuching Intl" at bounding box center [159, 229] width 210 height 11
type input "Kuching Intl (KCH)"
click at [367, 327] on button "Find flights" at bounding box center [338, 334] width 81 height 28
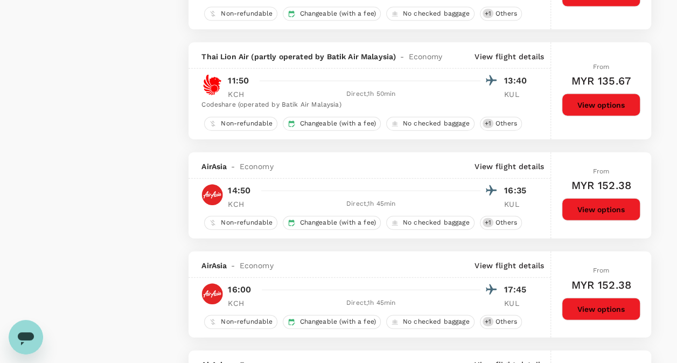
scroll to position [1184, 0]
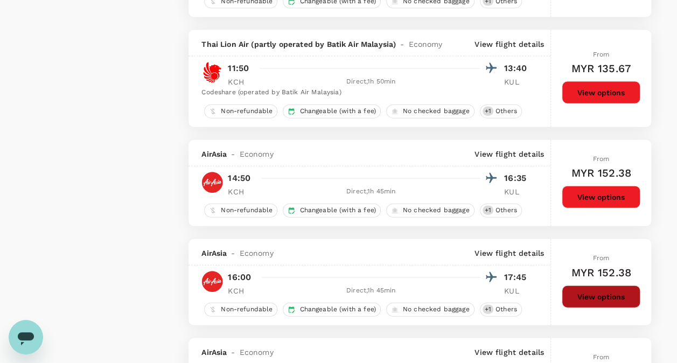
click at [604, 290] on button "View options" at bounding box center [600, 296] width 79 height 23
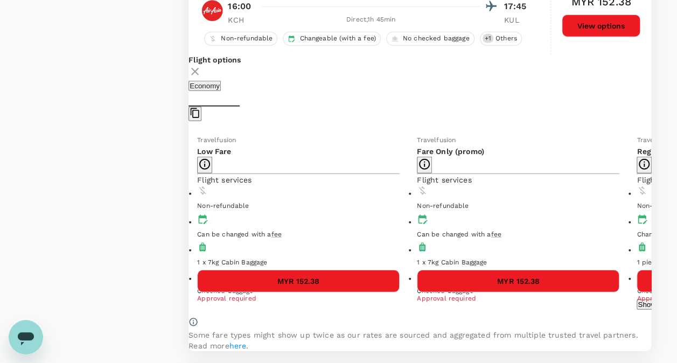
scroll to position [1472, 0]
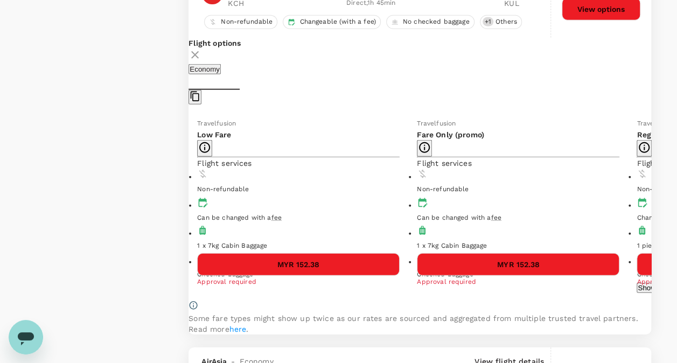
click at [656, 200] on icon at bounding box center [658, 204] width 5 height 9
click at [417, 283] on button "Show more" at bounding box center [436, 288] width 38 height 10
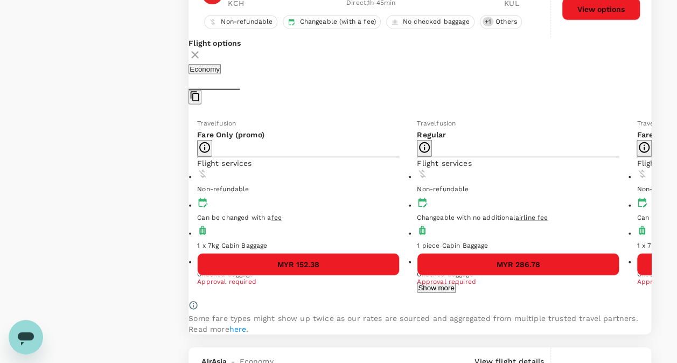
click at [417, 253] on button "MYR 286.78" at bounding box center [518, 264] width 202 height 23
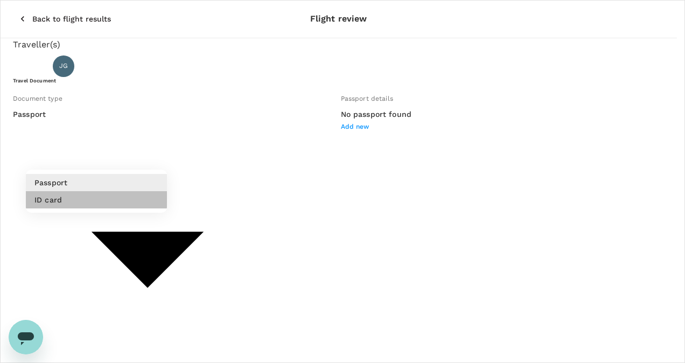
click at [121, 198] on li "ID card" at bounding box center [96, 199] width 141 height 17
type input "Id card"
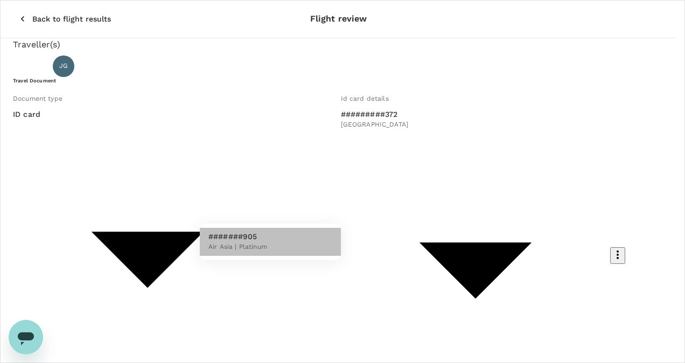
click at [257, 250] on span "Air Asia | Platinum" at bounding box center [237, 247] width 59 height 11
type input "bc7cc9e9-5edc-4b11-956e-42c628b31e5d"
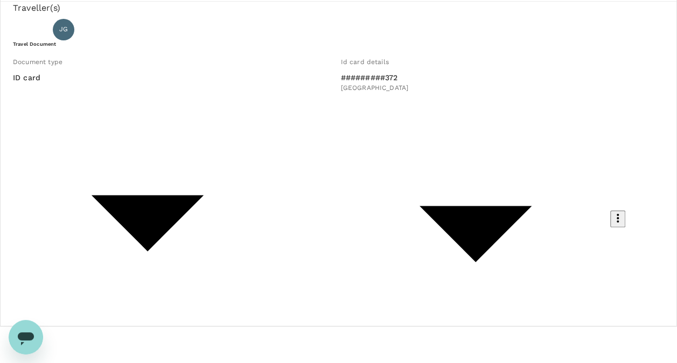
scroll to position [54, 0]
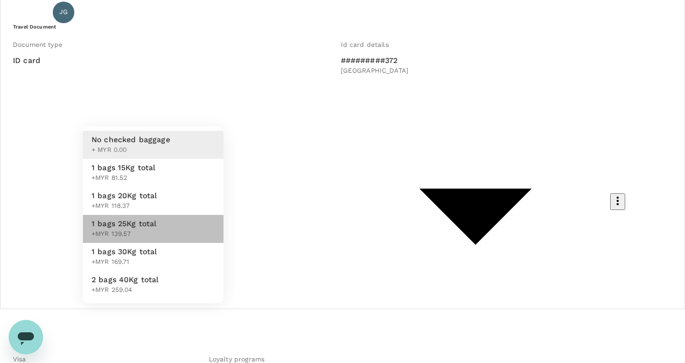
click at [142, 240] on span "+MYR 139.57" at bounding box center [124, 234] width 65 height 11
type input "3 - 139.57"
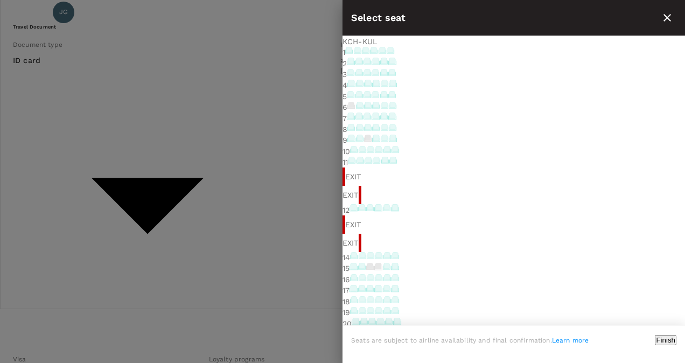
click at [371, 119] on icon at bounding box center [367, 118] width 8 height 4
click at [620, 237] on p "Select" at bounding box center [547, 242] width 145 height 11
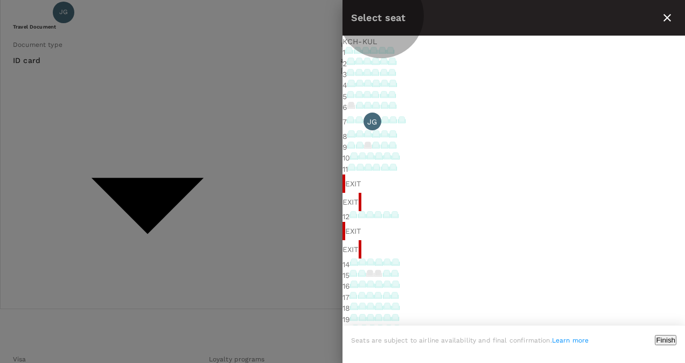
click at [659, 344] on button "Finish" at bounding box center [665, 340] width 22 height 10
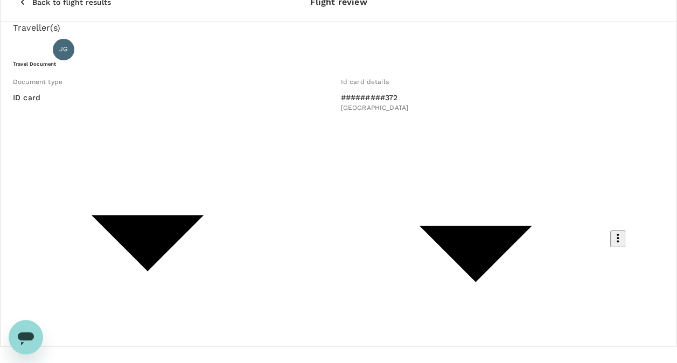
scroll to position [0, 0]
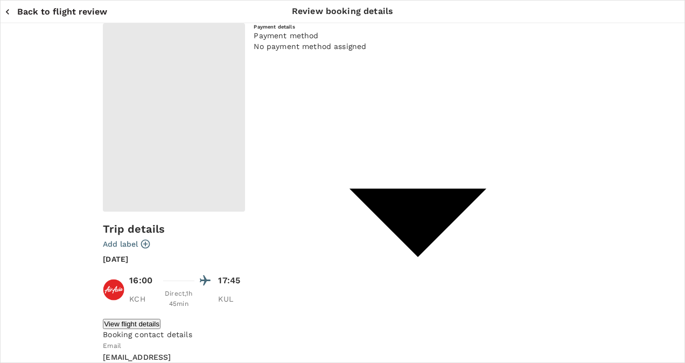
type input "9fefa257-214c-4197-973a-d2d4f4539beb"
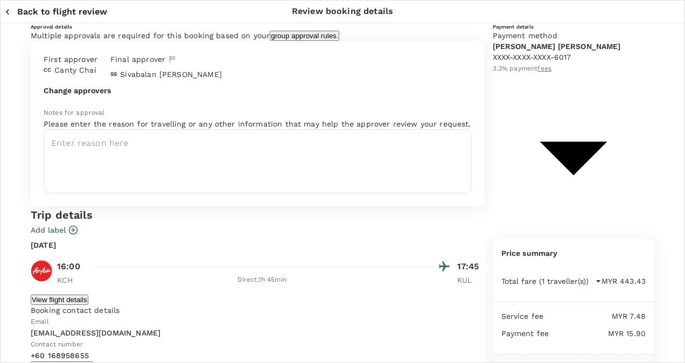
click at [6, 14] on icon "button" at bounding box center [7, 11] width 11 height 11
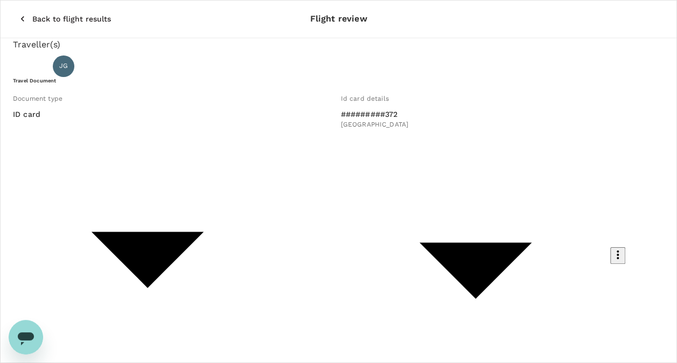
click at [17, 14] on icon "button" at bounding box center [22, 18] width 11 height 11
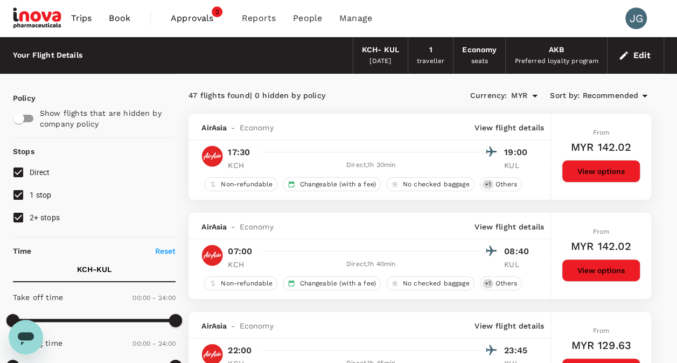
click at [119, 17] on span "Book" at bounding box center [120, 18] width 22 height 13
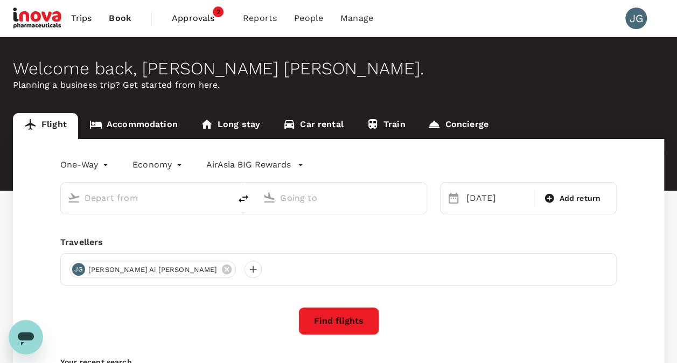
type input "Kuching Intl (KCH)"
type input "Kuala Lumpur Intl (KUL)"
type input "Kuching Intl (KCH)"
type input "Kuala Lumpur Intl (KUL)"
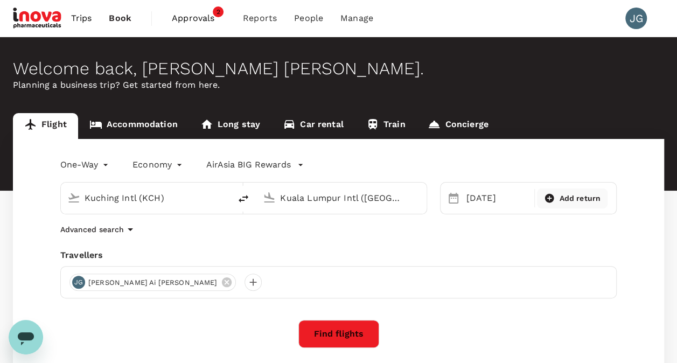
click at [548, 199] on icon at bounding box center [549, 198] width 9 height 9
type input "roundtrip"
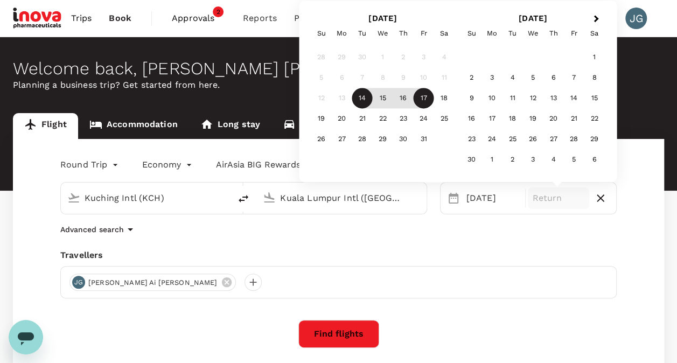
click at [421, 101] on div "17" at bounding box center [423, 98] width 20 height 20
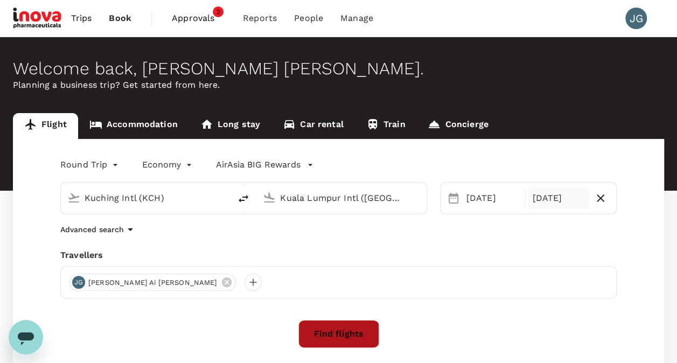
click at [356, 330] on button "Find flights" at bounding box center [338, 334] width 81 height 28
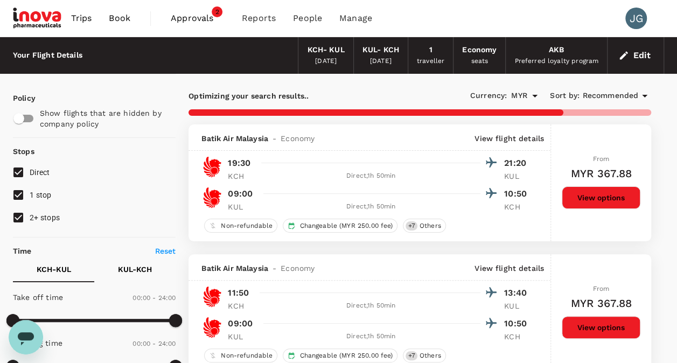
type input "900"
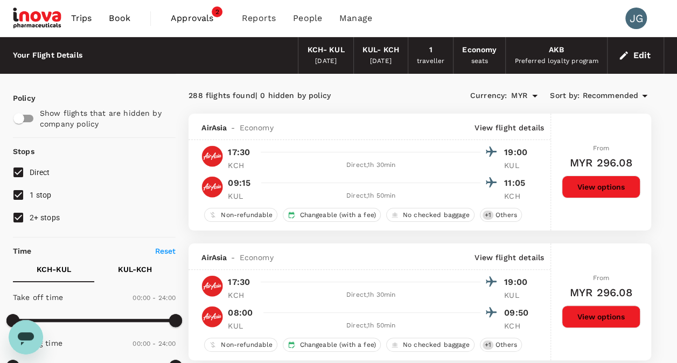
click at [627, 93] on span "Recommended" at bounding box center [610, 96] width 56 height 12
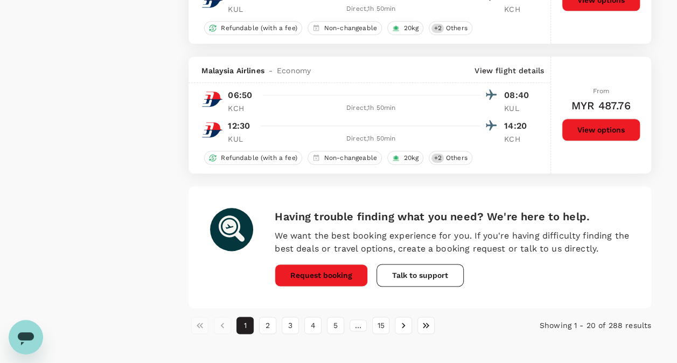
scroll to position [2579, 0]
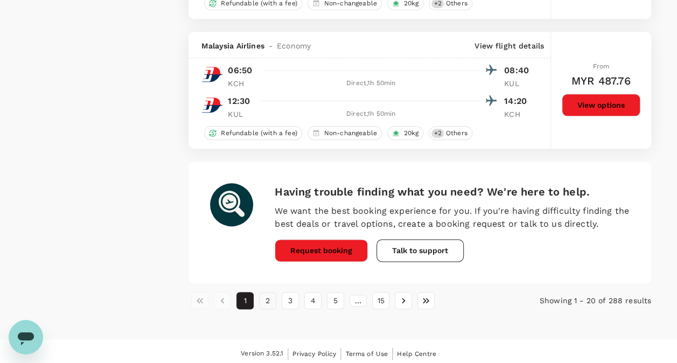
click at [265, 292] on button "2" at bounding box center [267, 300] width 17 height 17
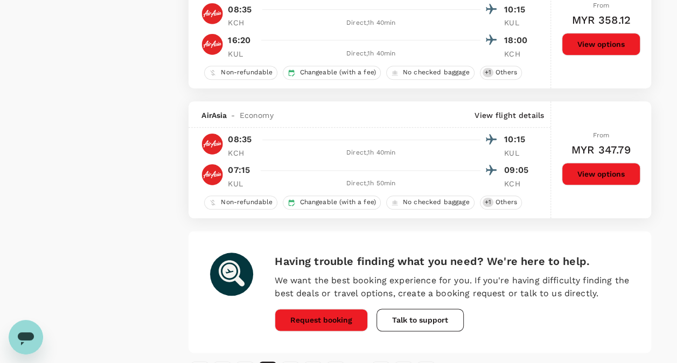
scroll to position [2558, 0]
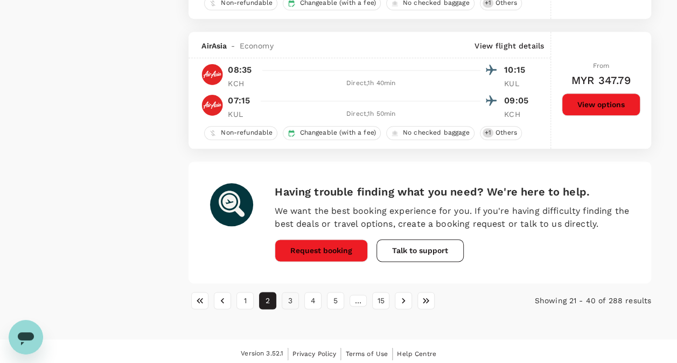
click at [292, 298] on button "3" at bounding box center [289, 300] width 17 height 17
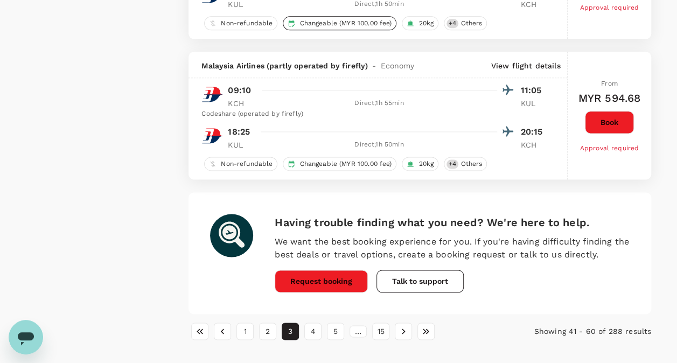
scroll to position [2708, 0]
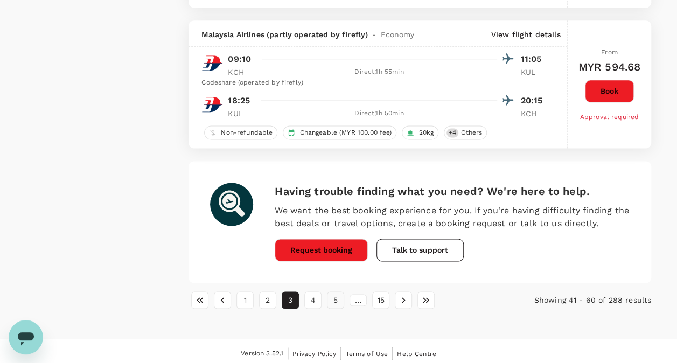
click at [340, 294] on button "5" at bounding box center [335, 299] width 17 height 17
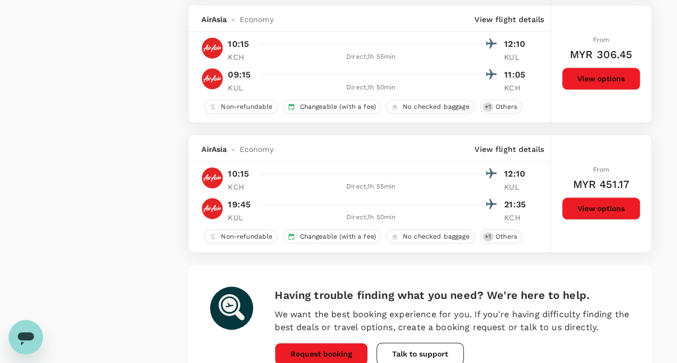
scroll to position [2579, 0]
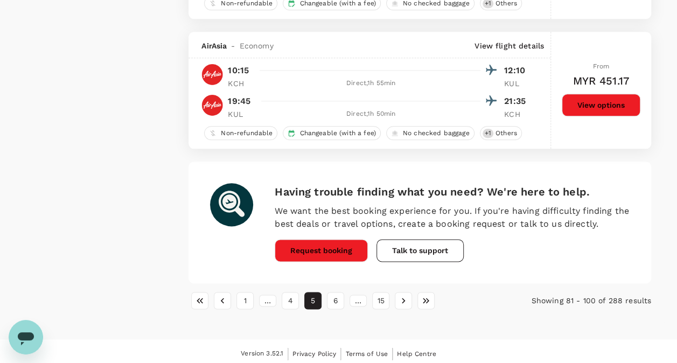
click at [355, 296] on div "…" at bounding box center [357, 300] width 17 height 12
click at [397, 295] on button "Go to next page" at bounding box center [403, 300] width 17 height 17
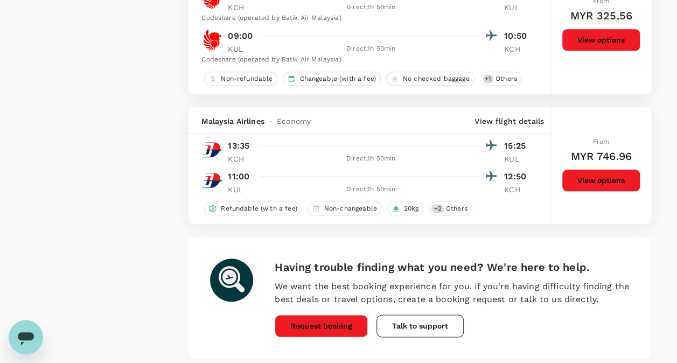
scroll to position [2590, 0]
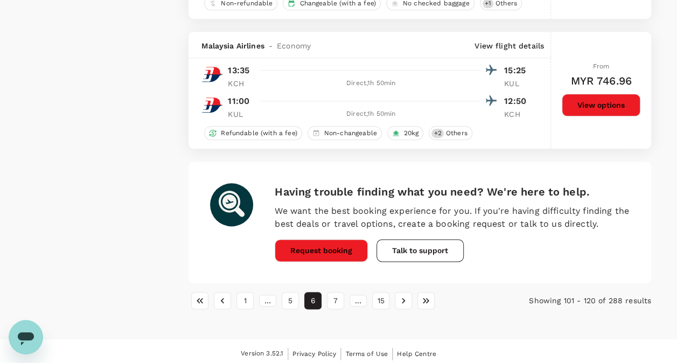
click at [354, 298] on div "…" at bounding box center [357, 300] width 17 height 12
click at [398, 297] on icon "Go to next page" at bounding box center [403, 300] width 11 height 11
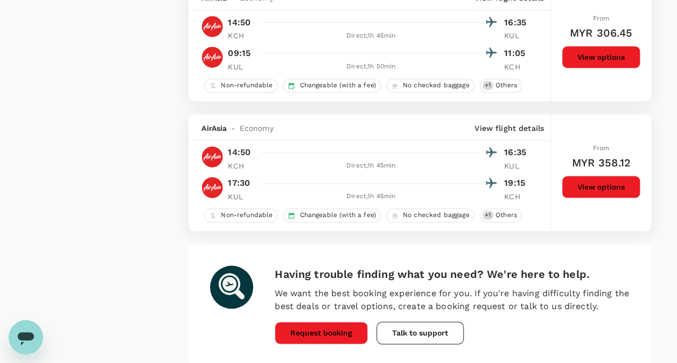
scroll to position [2558, 0]
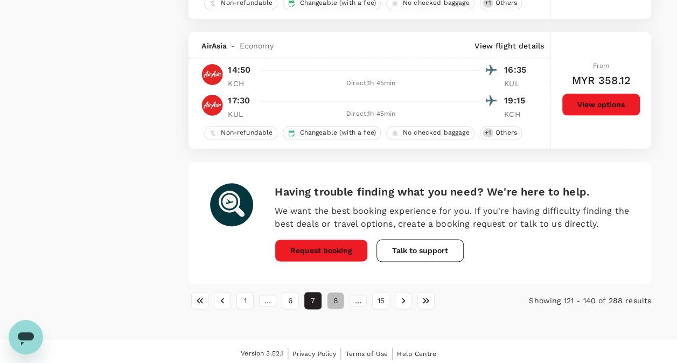
click at [334, 297] on button "8" at bounding box center [335, 300] width 17 height 17
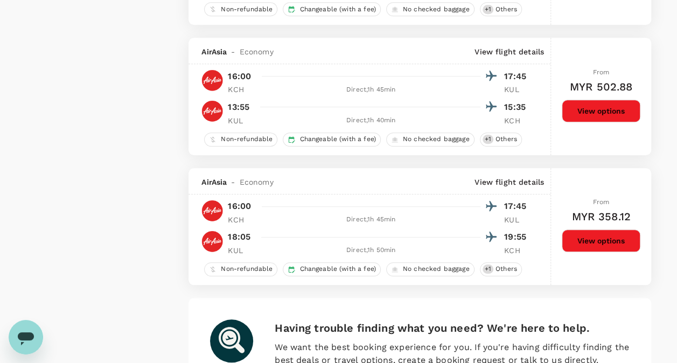
scroll to position [2530, 0]
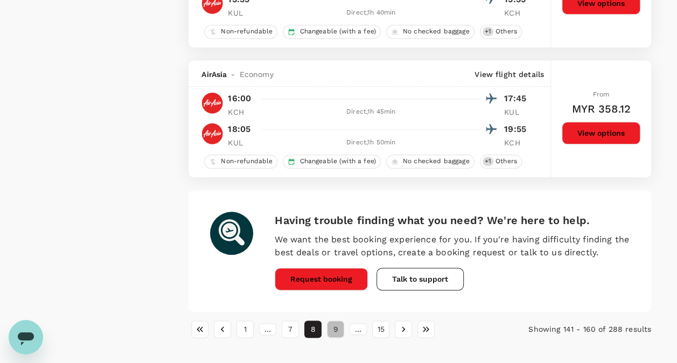
click at [333, 323] on button "9" at bounding box center [335, 328] width 17 height 17
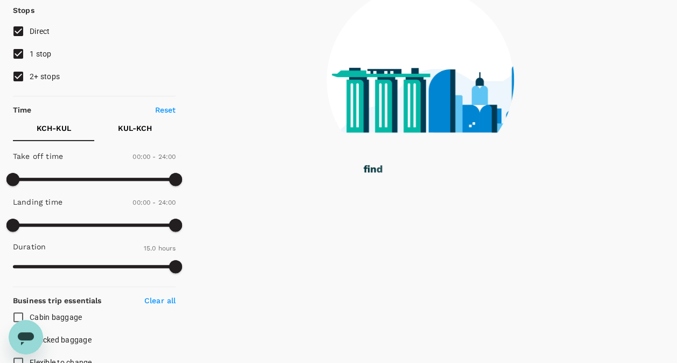
scroll to position [0, 0]
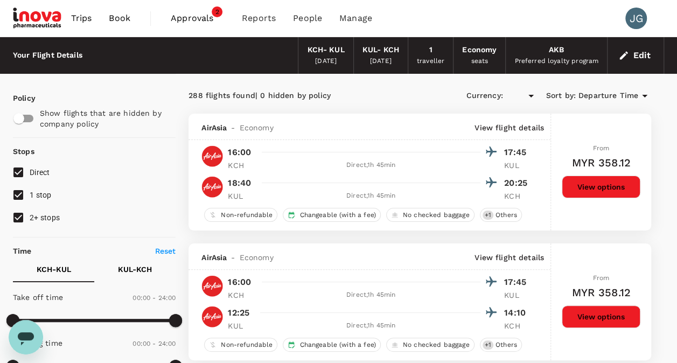
type input "MYR"
click at [386, 57] on div "[DATE]" at bounding box center [381, 61] width 22 height 11
click at [321, 56] on div "[DATE]" at bounding box center [326, 61] width 22 height 11
click at [638, 59] on button "Edit" at bounding box center [635, 55] width 39 height 17
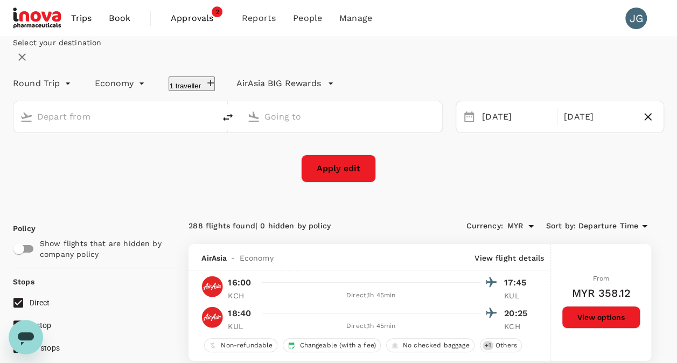
type input "Kuching Intl (KCH)"
type input "Kuala Lumpur Intl (KUL)"
click at [171, 125] on input "Kuching Intl (KCH)" at bounding box center [114, 116] width 155 height 17
drag, startPoint x: 613, startPoint y: 147, endPoint x: 571, endPoint y: 159, distance: 43.1
click at [641, 123] on icon "button" at bounding box center [647, 116] width 13 height 13
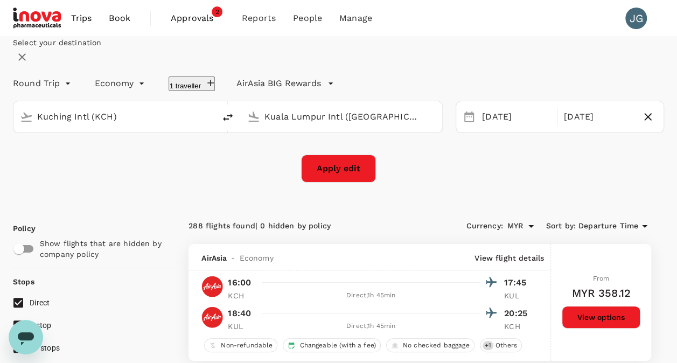
type input "oneway"
click at [175, 125] on input "Kuching Intl (KCH)" at bounding box center [114, 116] width 155 height 17
drag, startPoint x: 170, startPoint y: 148, endPoint x: 67, endPoint y: 163, distance: 103.8
click at [66, 132] on div "Kuching Intl (KCH)" at bounding box center [113, 116] width 201 height 31
type input "Kuching Intl (KCH)"
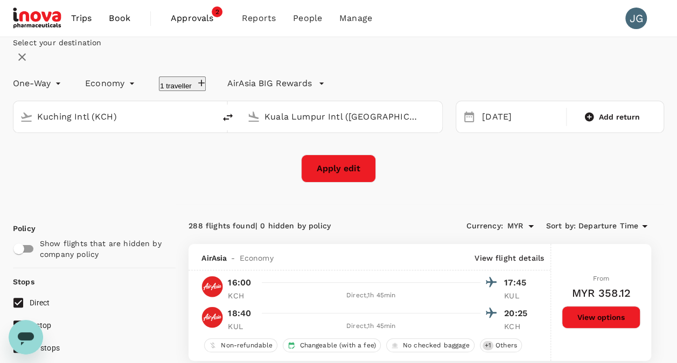
drag, startPoint x: 394, startPoint y: 146, endPoint x: 295, endPoint y: 156, distance: 99.0
click at [295, 125] on input "Kuala Lumpur Intl (KUL)" at bounding box center [341, 116] width 155 height 17
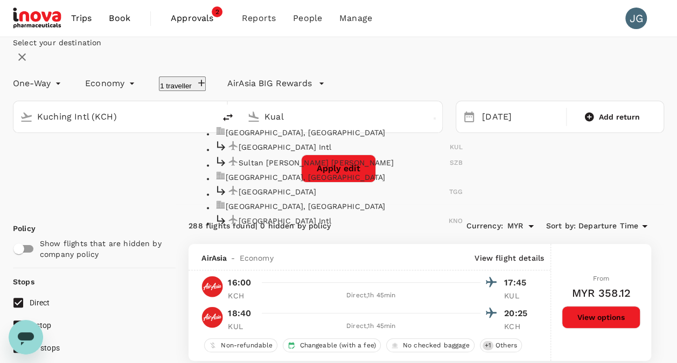
type input "Kuala Lumpur Intl (KUL)"
click at [206, 133] on div "Kuching Intl (KCH) Kuala Lumpur Intl (KUL) Kuala Lumpur, Malaysia Kuala Lumpur …" at bounding box center [228, 117] width 430 height 32
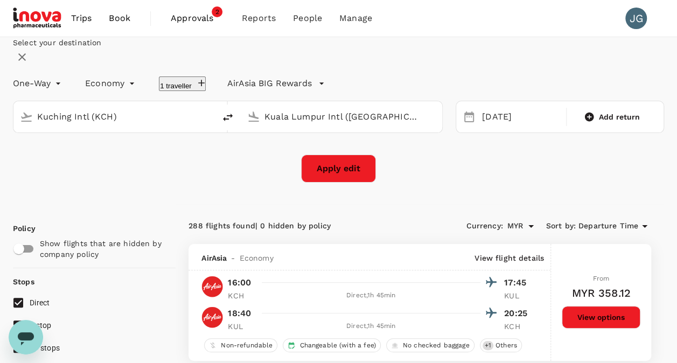
drag, startPoint x: 170, startPoint y: 147, endPoint x: 20, endPoint y: 156, distance: 150.4
click at [19, 156] on div "Select your destination One-Way oneway Economy economy 1 traveller AirAsia BIG …" at bounding box center [338, 109] width 651 height 145
type input "Kuala Lumpur, Malaysia (any)"
drag, startPoint x: 391, startPoint y: 145, endPoint x: 307, endPoint y: 152, distance: 83.7
click at [308, 125] on input "Kuala Lumpur Intl (KUL)" at bounding box center [341, 116] width 155 height 17
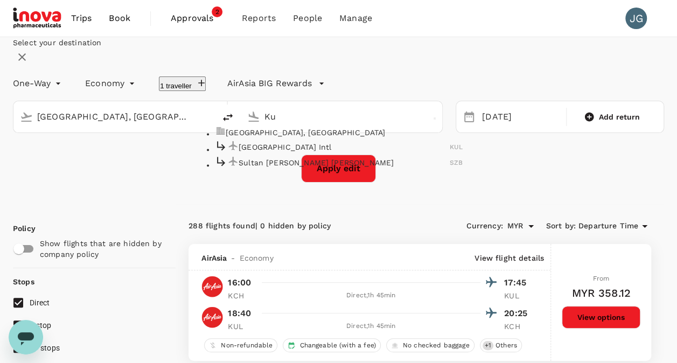
type input "K"
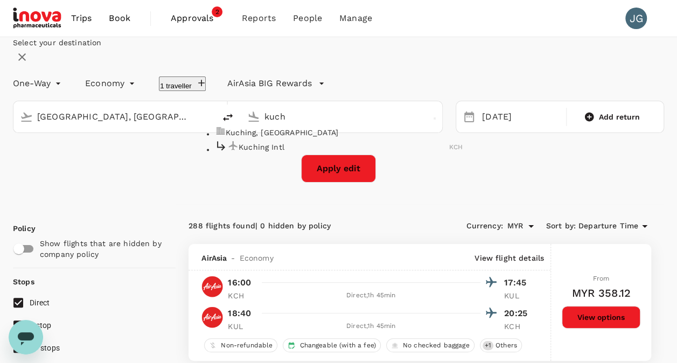
drag, startPoint x: 292, startPoint y: 173, endPoint x: 306, endPoint y: 192, distance: 23.0
click at [292, 138] on p "Kuching, Malaysia" at bounding box center [344, 132] width 237 height 11
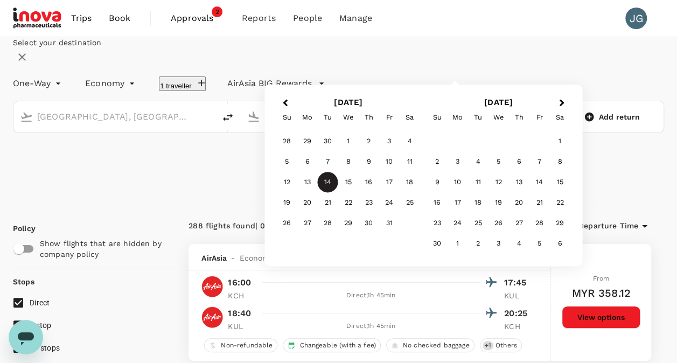
type input "Kuching, Malaysia (any)"
click at [338, 193] on div "14" at bounding box center [328, 182] width 20 height 20
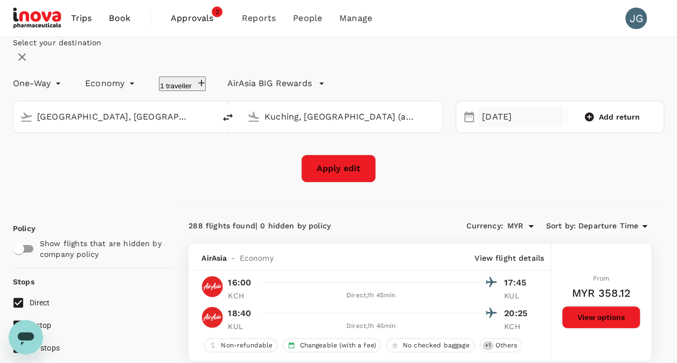
click at [508, 128] on div "14 Oct" at bounding box center [520, 117] width 86 height 21
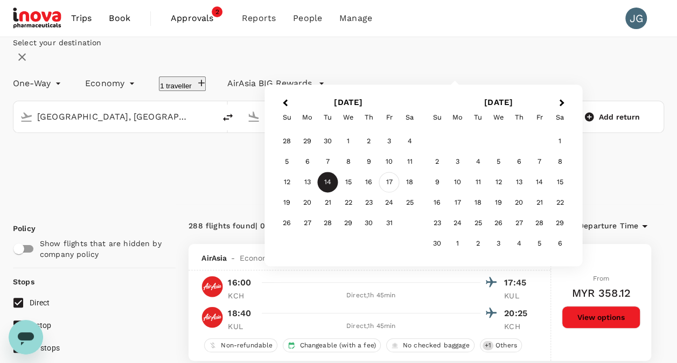
click at [399, 193] on div "17" at bounding box center [389, 182] width 20 height 20
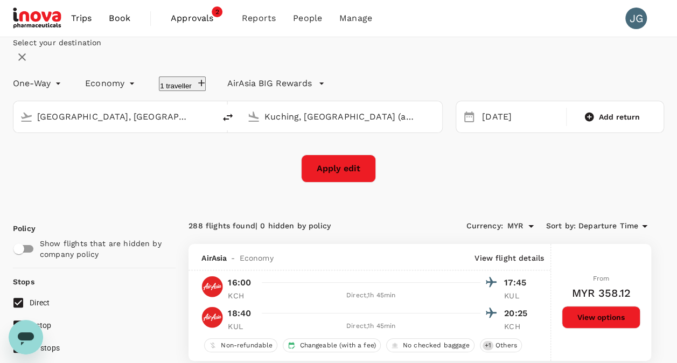
click at [349, 182] on button "Apply edit" at bounding box center [338, 168] width 75 height 28
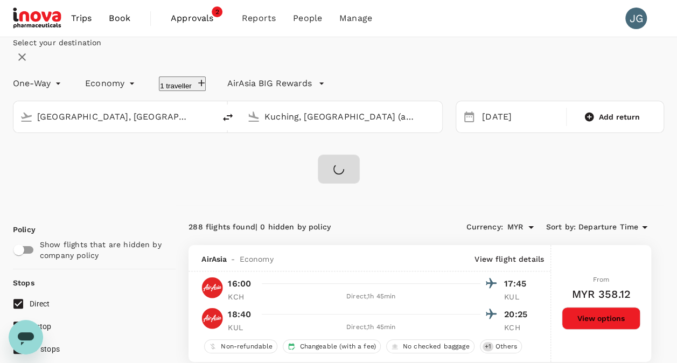
checkbox input "false"
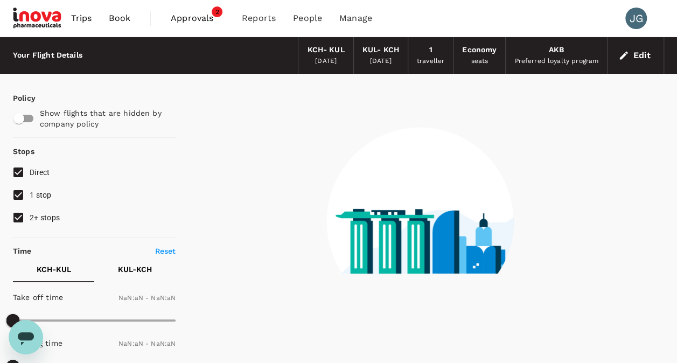
type input "1440"
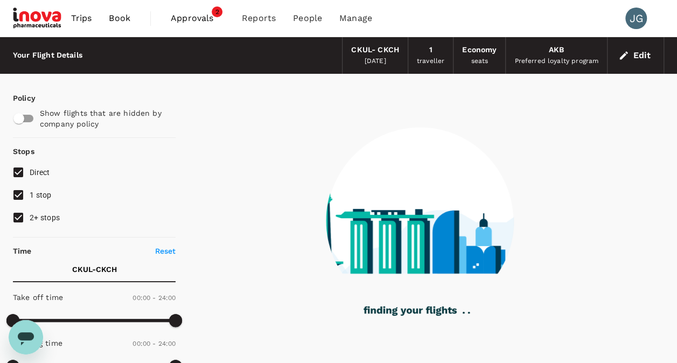
type input "825"
checkbox input "true"
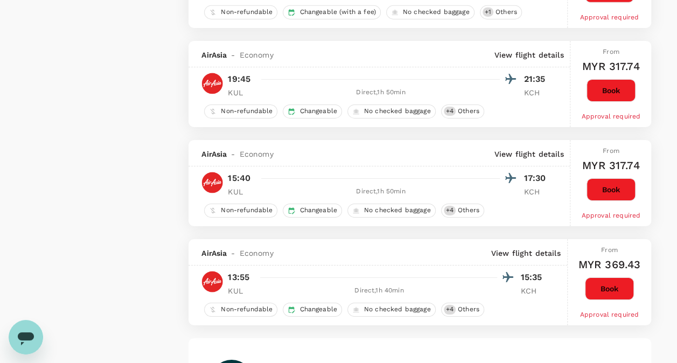
scroll to position [1884, 0]
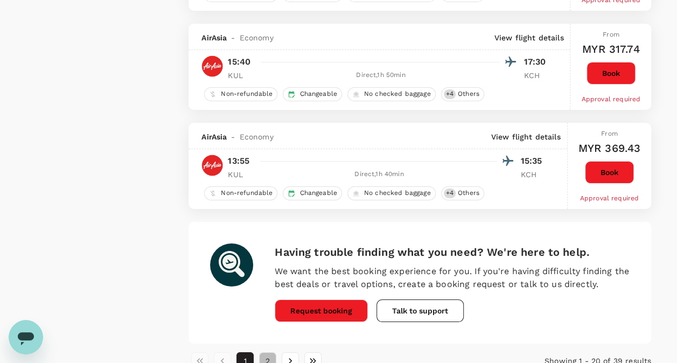
click at [275, 352] on button "2" at bounding box center [267, 360] width 17 height 17
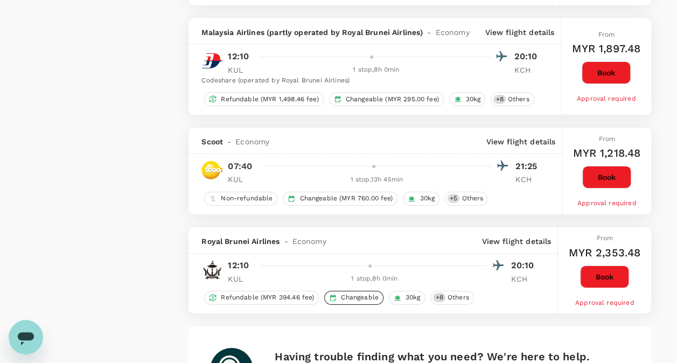
scroll to position [1885, 0]
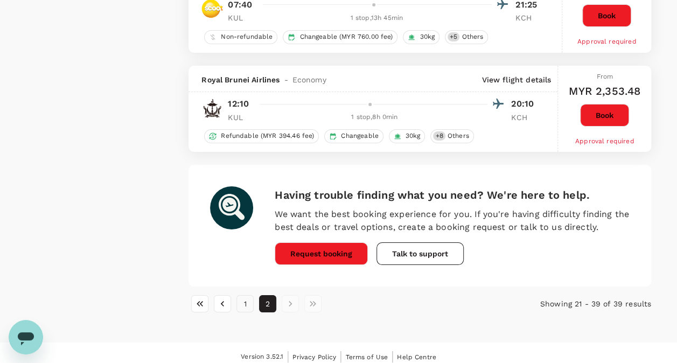
click at [249, 295] on button "1" at bounding box center [244, 303] width 17 height 17
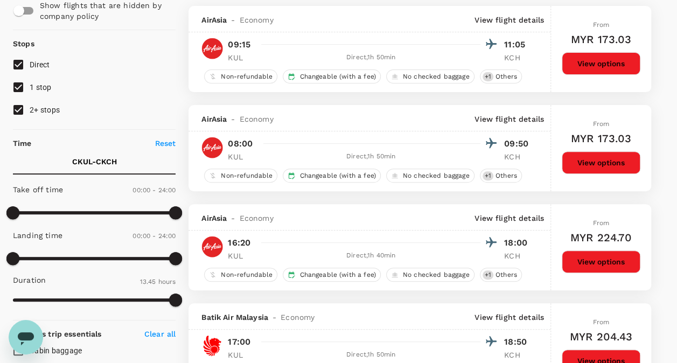
scroll to position [0, 0]
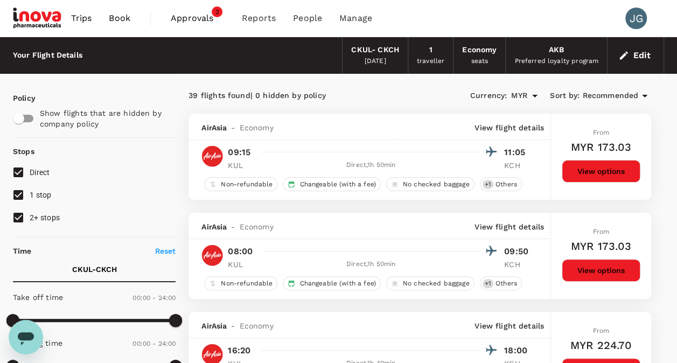
click at [118, 20] on span "Book" at bounding box center [120, 18] width 22 height 13
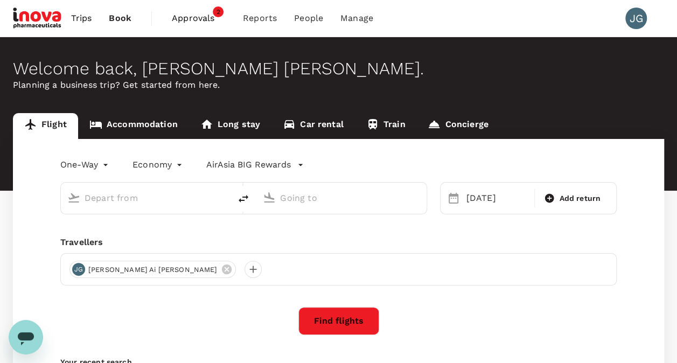
type input "Kuala Lumpur, Malaysia (any)"
type input "Kuching, Malaysia (any)"
type input "Kuala Lumpur, Malaysia (any)"
type input "Kuching, Malaysia (any)"
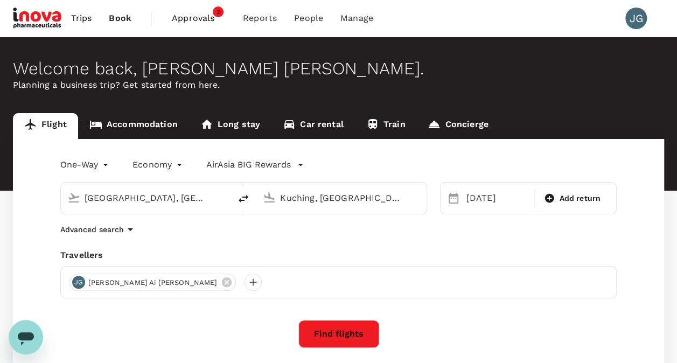
drag, startPoint x: 205, startPoint y: 198, endPoint x: 88, endPoint y: 216, distance: 117.6
click at [88, 216] on div "One-Way oneway Economy economy AirAsia BIG Rewards Kuala Lumpur, Malaysia (any)…" at bounding box center [338, 291] width 651 height 305
click at [203, 235] on p "Kuching Intl" at bounding box center [159, 229] width 210 height 11
type input "Kuching Intl (KCH)"
drag, startPoint x: 394, startPoint y: 192, endPoint x: 287, endPoint y: 200, distance: 106.9
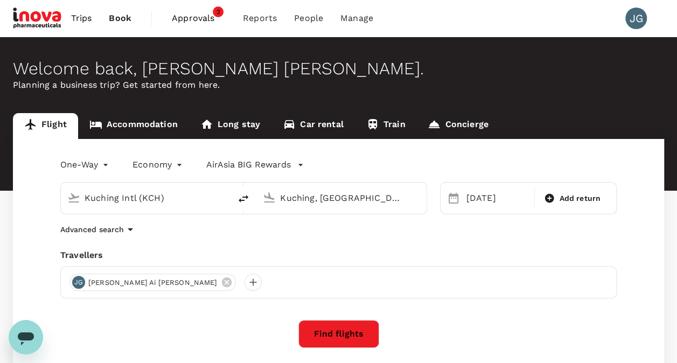
click at [291, 197] on input "Kuching, Malaysia (any)" at bounding box center [341, 197] width 123 height 17
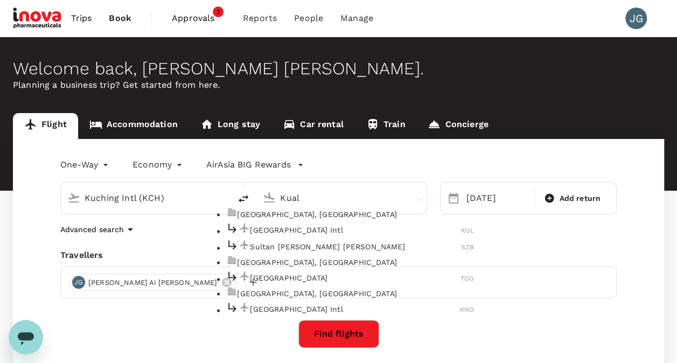
click at [313, 220] on p "Kuala Lumpur, Malaysia" at bounding box center [355, 214] width 237 height 11
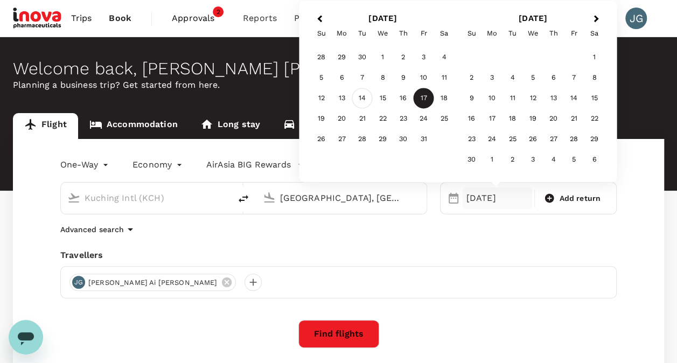
type input "Kuala Lumpur, Malaysia (any)"
click at [361, 99] on div "14" at bounding box center [362, 98] width 20 height 20
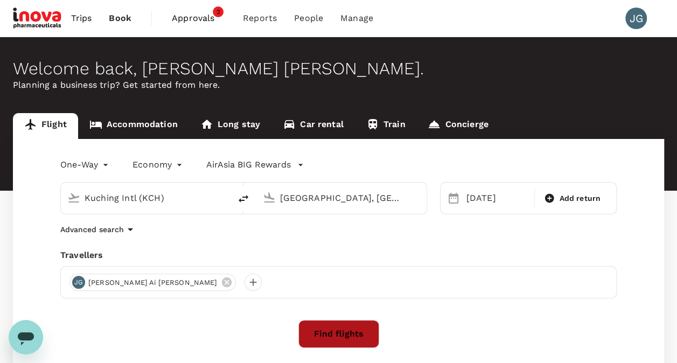
click at [350, 329] on button "Find flights" at bounding box center [338, 334] width 81 height 28
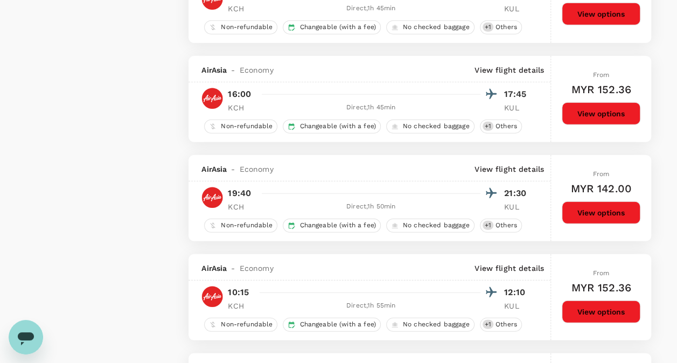
scroll to position [1292, 0]
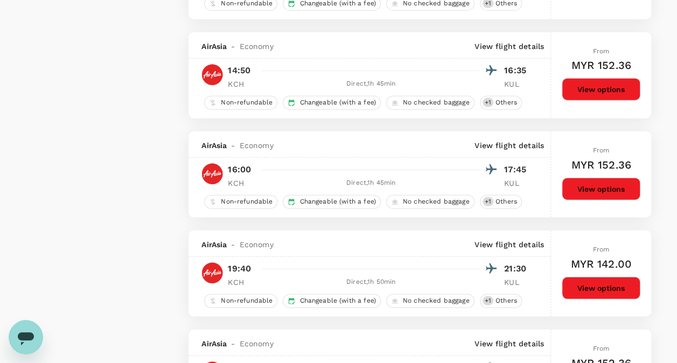
click at [589, 189] on button "View options" at bounding box center [600, 189] width 79 height 23
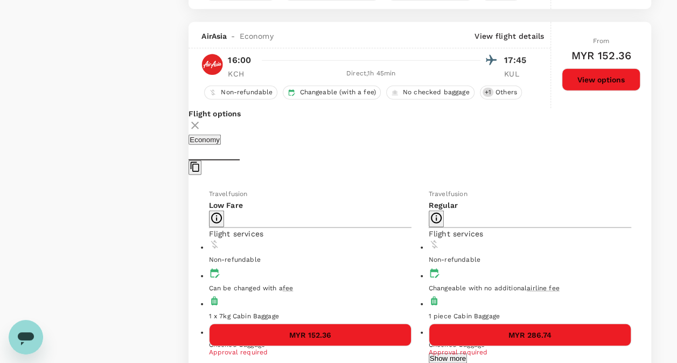
scroll to position [1418, 0]
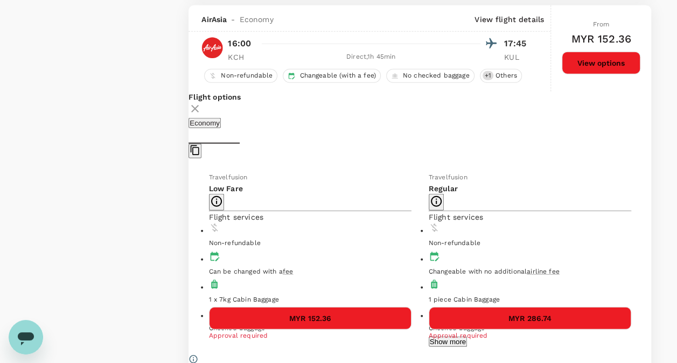
click at [439, 307] on button "MYR 286.74" at bounding box center [529, 318] width 202 height 23
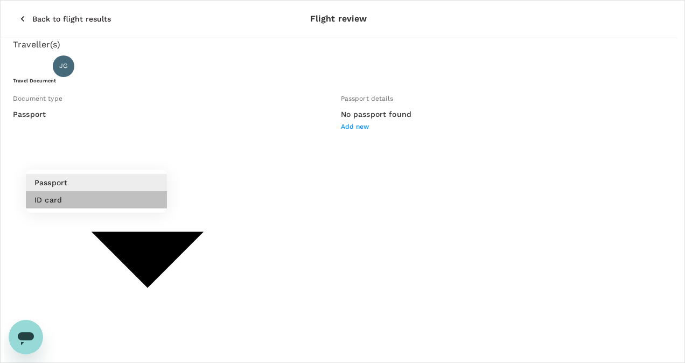
click at [103, 201] on li "ID card" at bounding box center [96, 199] width 141 height 17
type input "Id card"
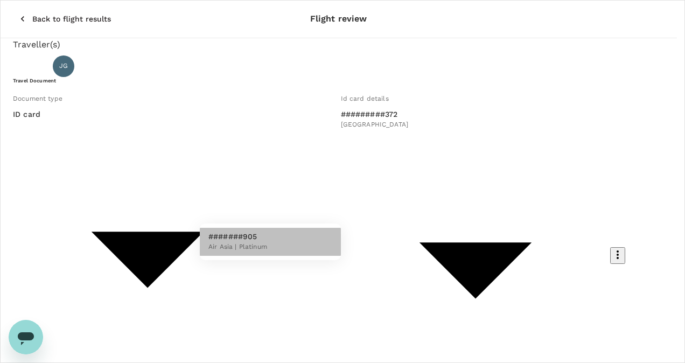
click at [264, 242] on span "Air Asia | Platinum" at bounding box center [237, 247] width 59 height 11
type input "bc7cc9e9-5edc-4b11-956e-42c628b31e5d"
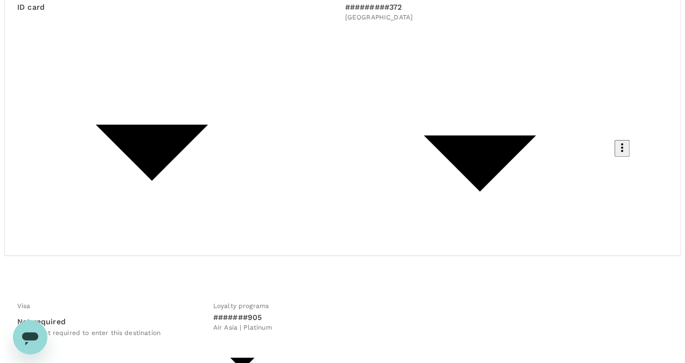
scroll to position [108, 0]
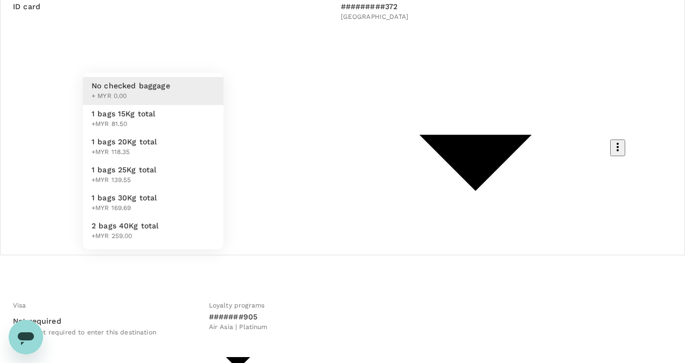
click at [153, 175] on span "1 bags 25Kg total" at bounding box center [124, 169] width 65 height 11
type input "3 - 139.55"
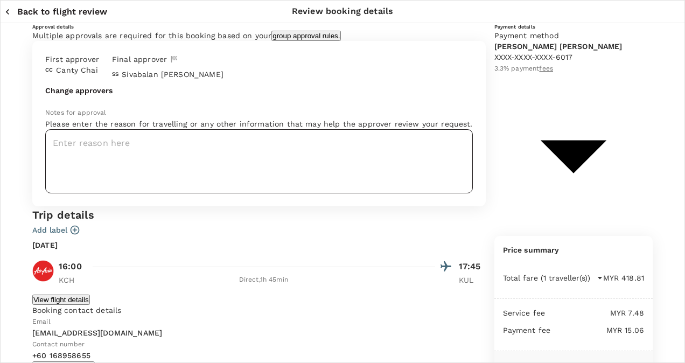
click at [267, 193] on textarea at bounding box center [258, 161] width 427 height 64
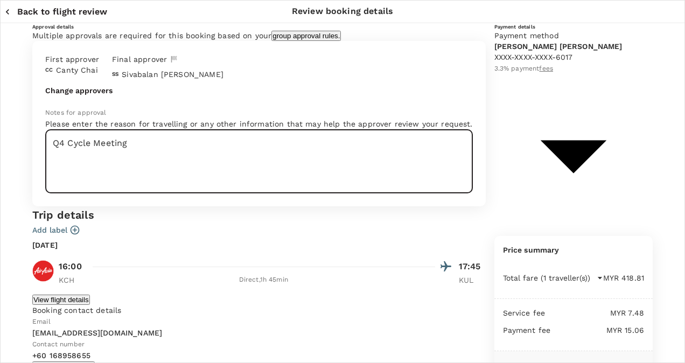
type textarea "Q4 Cycle Meeting"
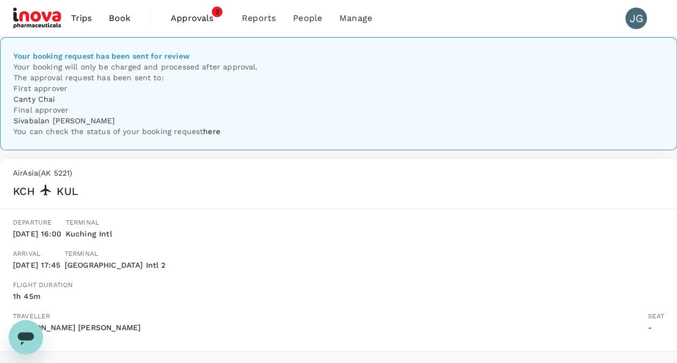
click at [123, 20] on span "Book" at bounding box center [120, 18] width 22 height 13
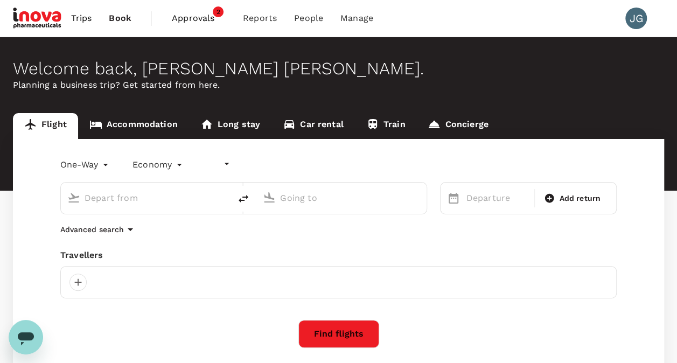
type input "undefined, undefined (any)"
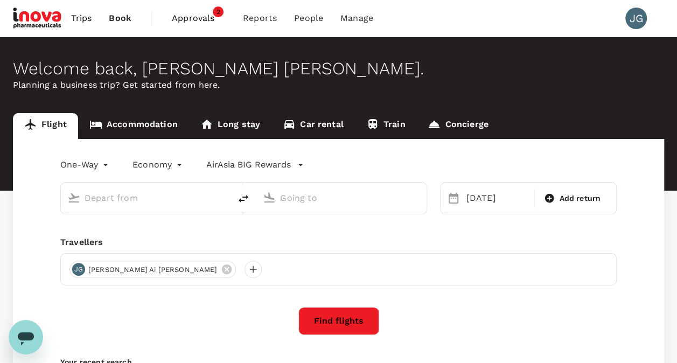
type input "Kuching Intl (KCH)"
type input "Kuala Lumpur, Malaysia (any)"
type input "Kuching Intl (KCH)"
type input "Kuala Lumpur, Malaysia (any)"
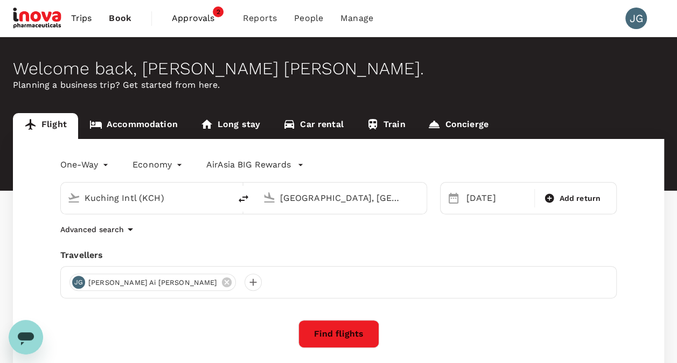
drag, startPoint x: 186, startPoint y: 198, endPoint x: 58, endPoint y: 199, distance: 128.1
click at [58, 199] on div "Kuching Intl (KCH) Kuala Lumpur, Malaysia (any)" at bounding box center [236, 191] width 379 height 45
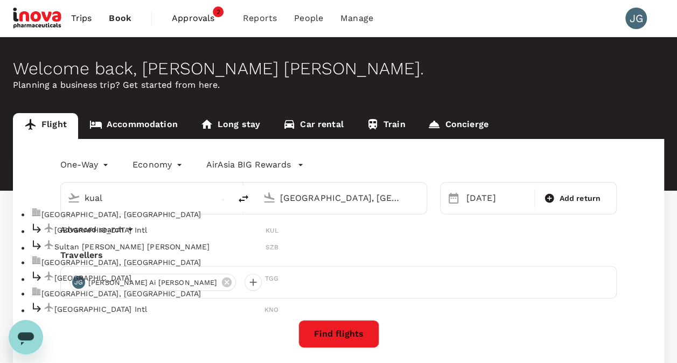
click at [76, 220] on p "Kuala Lumpur, Malaysia" at bounding box center [159, 214] width 237 height 11
type input "Kuala Lumpur, Malaysia (any)"
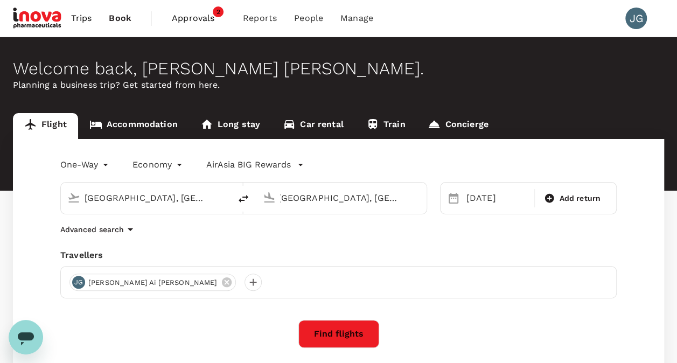
drag, startPoint x: 417, startPoint y: 200, endPoint x: 292, endPoint y: 198, distance: 125.4
click at [292, 198] on div "Kuala Lumpur, Malaysia (any)" at bounding box center [349, 197] width 139 height 17
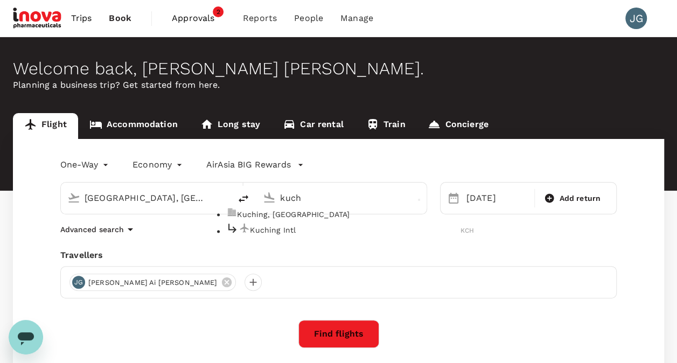
click at [308, 222] on li "Kuching, Malaysia" at bounding box center [350, 214] width 248 height 15
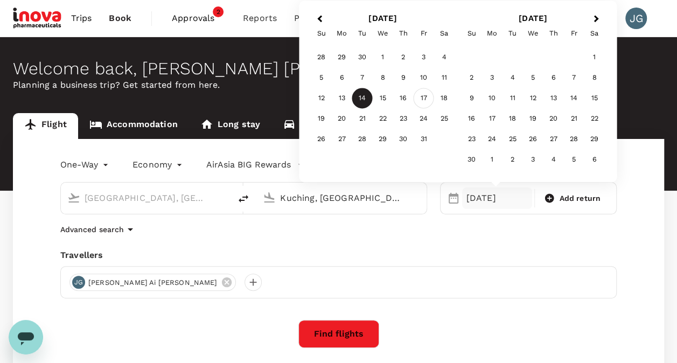
type input "Kuching, Malaysia (any)"
click at [430, 95] on div "17" at bounding box center [423, 98] width 20 height 20
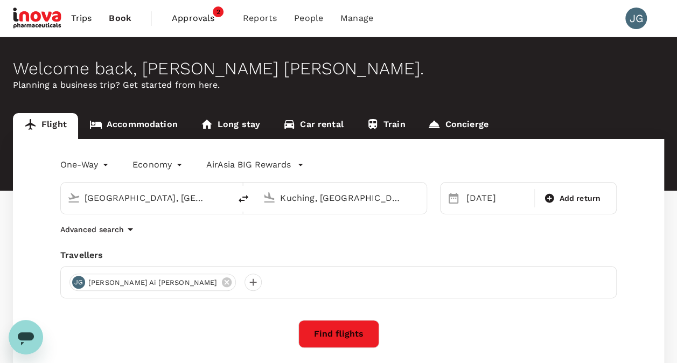
click at [360, 334] on button "Find flights" at bounding box center [338, 334] width 81 height 28
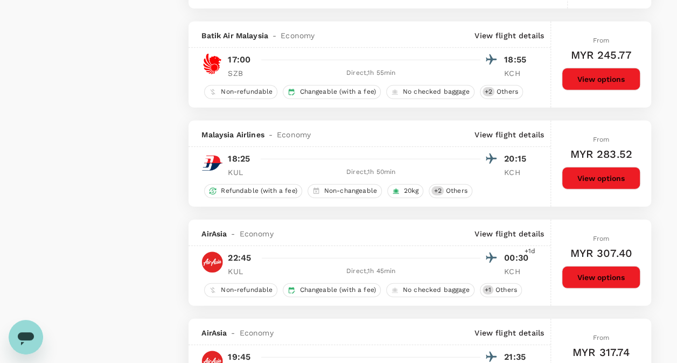
scroll to position [1346, 0]
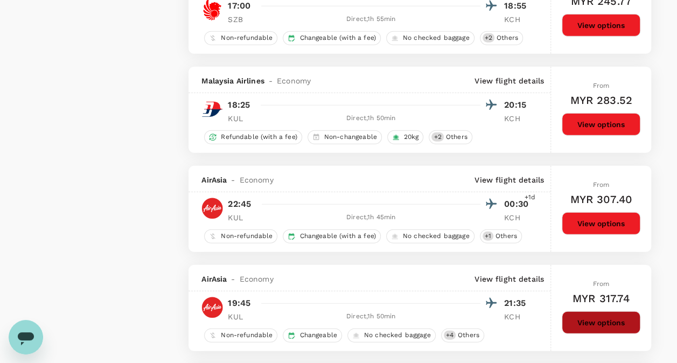
click at [610, 314] on button "View options" at bounding box center [600, 322] width 79 height 23
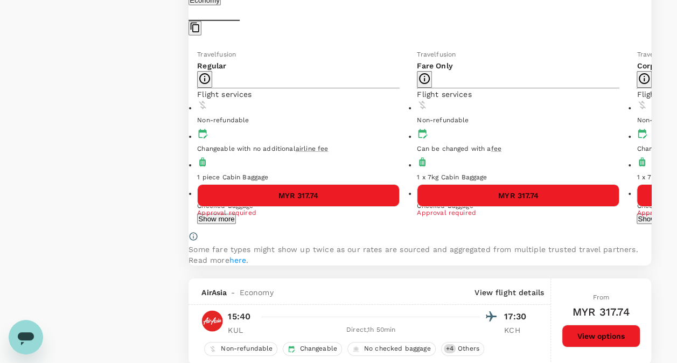
scroll to position [1658, 0]
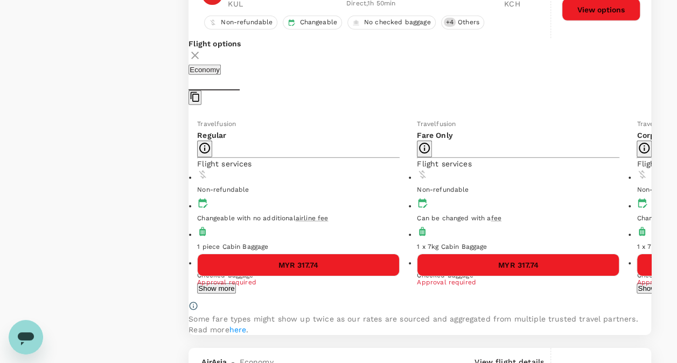
click at [653, 200] on icon at bounding box center [658, 205] width 11 height 11
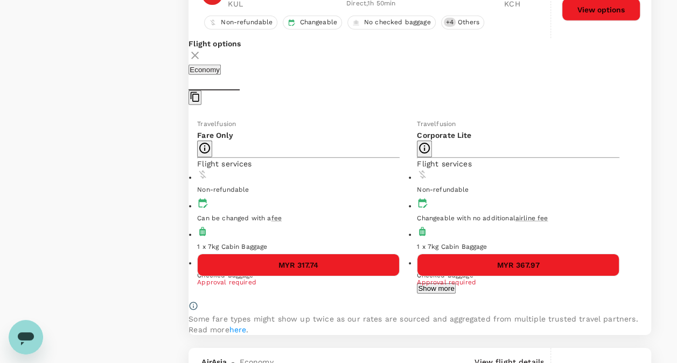
click at [186, 200] on icon at bounding box center [180, 205] width 11 height 11
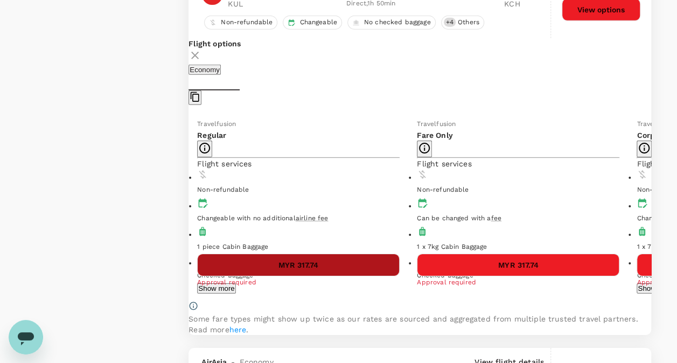
click at [321, 254] on button "MYR 317.74" at bounding box center [298, 265] width 202 height 23
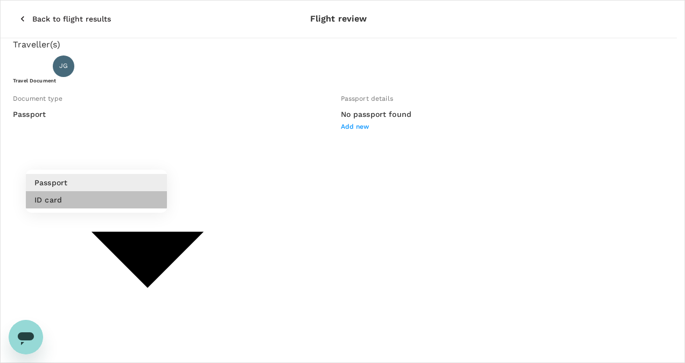
click at [112, 200] on li "ID card" at bounding box center [96, 199] width 141 height 17
type input "Id card"
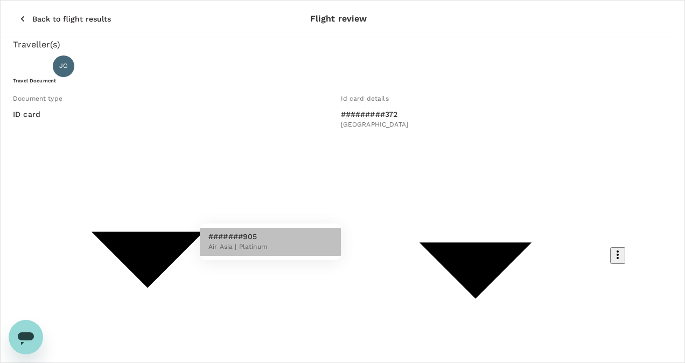
click at [286, 242] on li "#######905 Air Asia | Platinum" at bounding box center [270, 242] width 141 height 28
type input "bc7cc9e9-5edc-4b11-956e-42c628b31e5d"
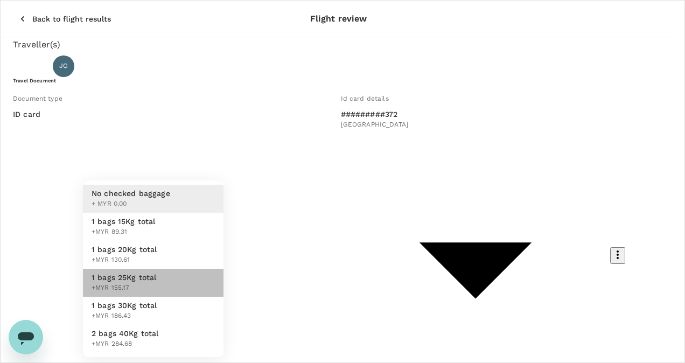
click at [186, 280] on li "1 bags 25Kg total +MYR 155.17" at bounding box center [153, 283] width 140 height 28
type input "3 - 155.17"
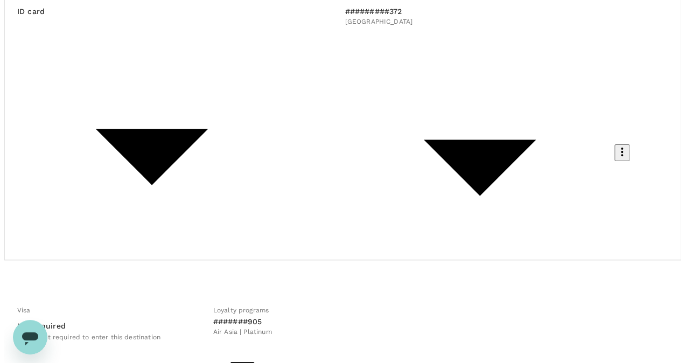
scroll to position [108, 0]
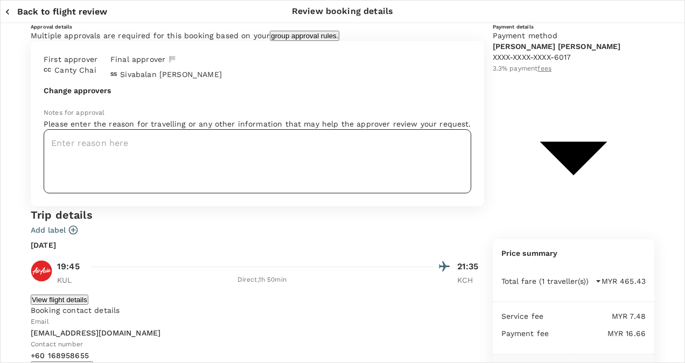
click at [314, 193] on textarea at bounding box center [257, 161] width 427 height 64
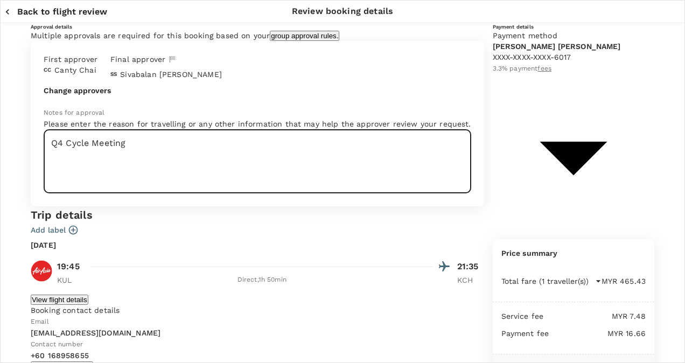
scroll to position [54, 0]
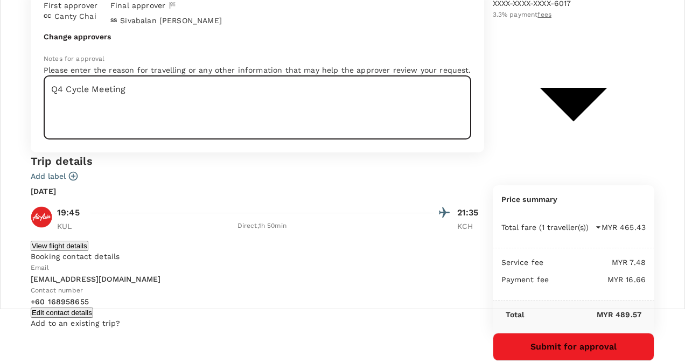
type textarea "Q4 Cycle Meeting"
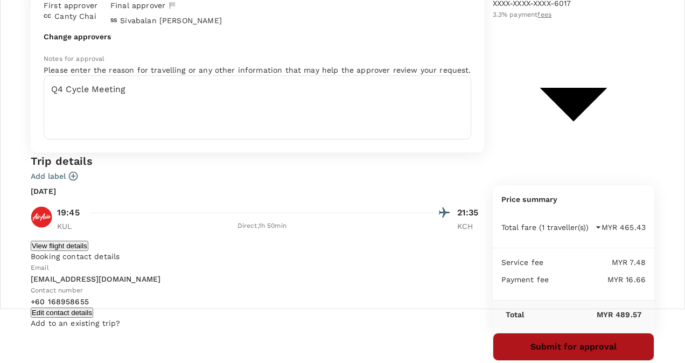
click at [584, 333] on button "Submit for approval" at bounding box center [573, 347] width 162 height 28
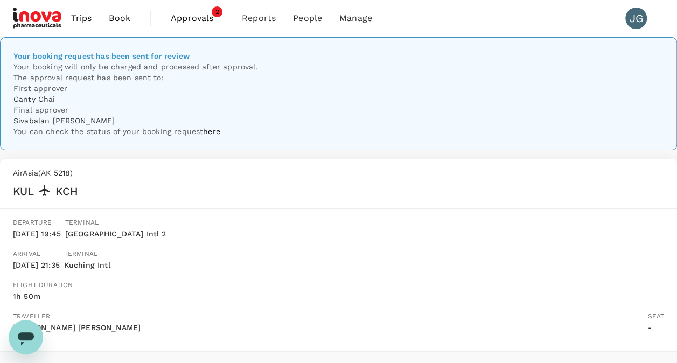
click at [78, 25] on link "Trips" at bounding box center [81, 18] width 38 height 37
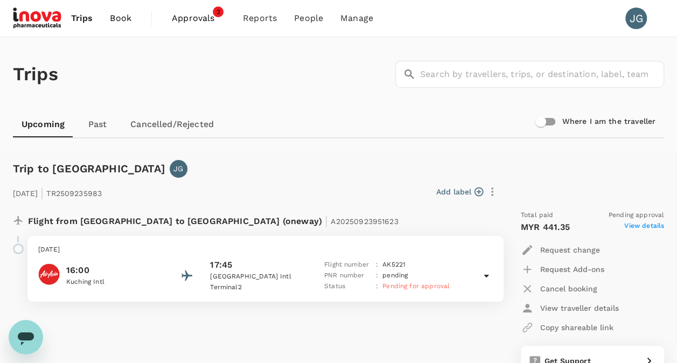
click at [195, 17] on span "Approvals" at bounding box center [199, 18] width 54 height 13
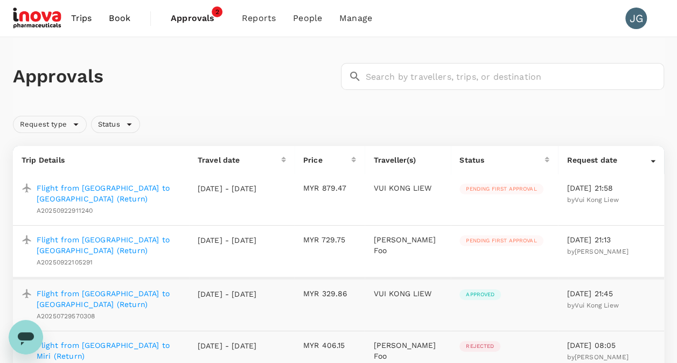
click at [161, 193] on p "Flight from Kota Kinabalu to Kuala Lumpur (Return)" at bounding box center [109, 193] width 144 height 22
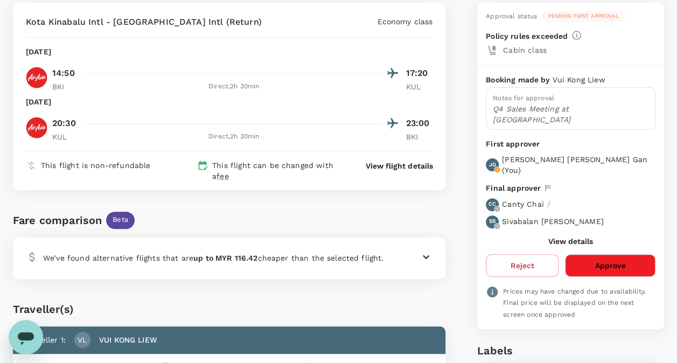
scroll to position [108, 0]
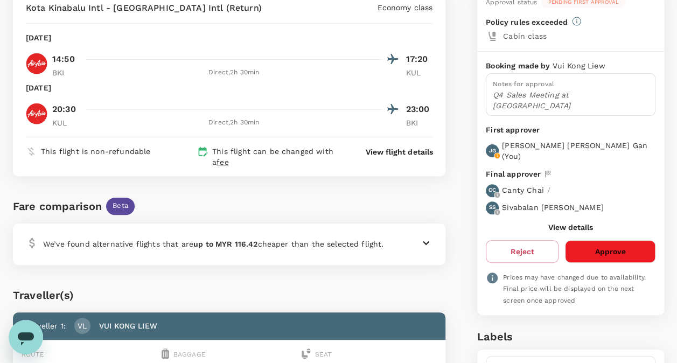
click at [427, 244] on icon at bounding box center [425, 242] width 13 height 13
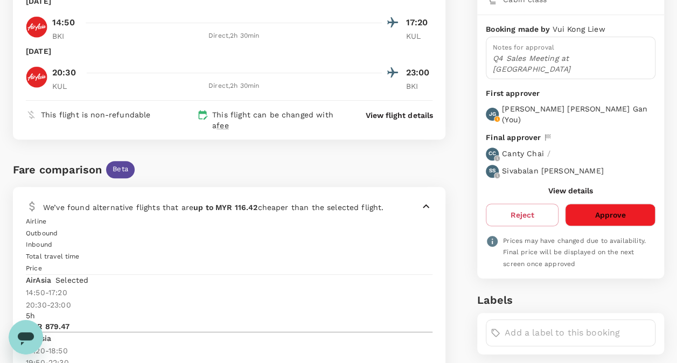
scroll to position [161, 0]
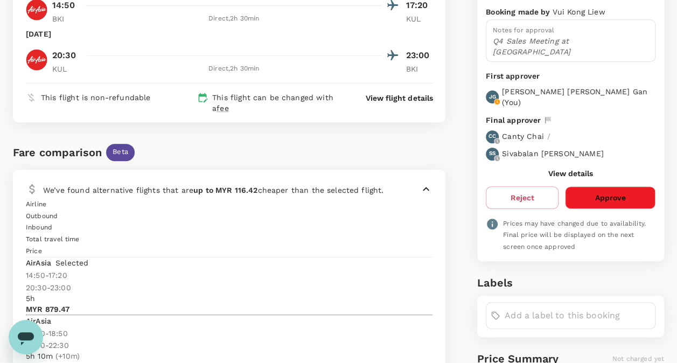
click at [427, 189] on icon at bounding box center [426, 189] width 6 height 4
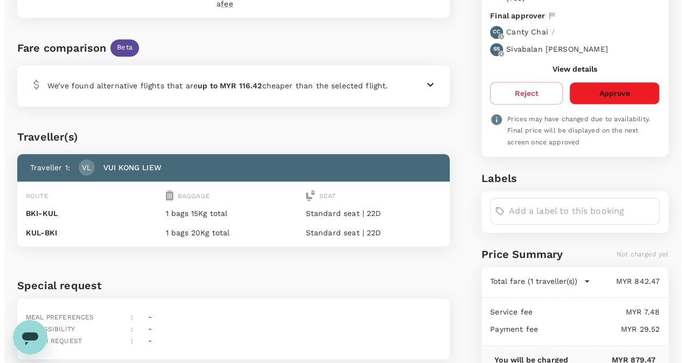
scroll to position [269, 0]
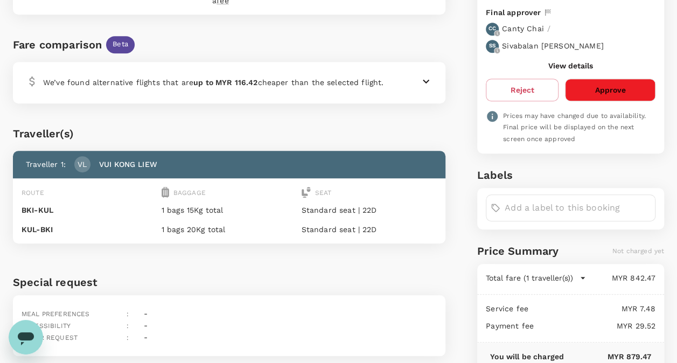
click at [627, 79] on button "Approve" at bounding box center [610, 90] width 90 height 23
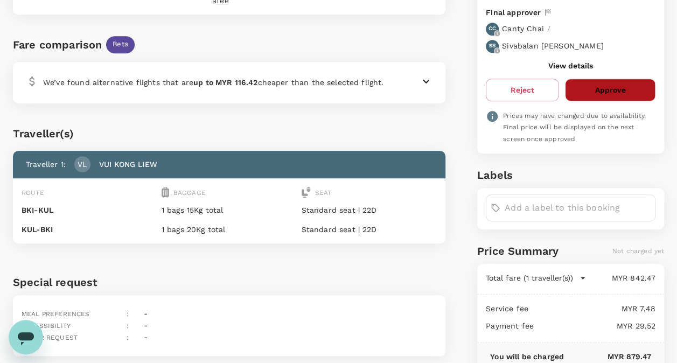
click at [603, 79] on button "Approve" at bounding box center [610, 90] width 90 height 23
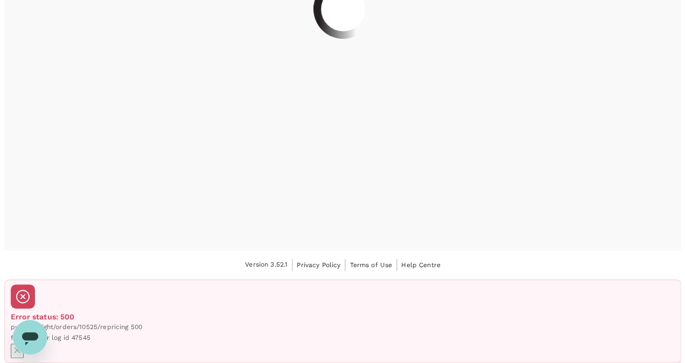
scroll to position [0, 0]
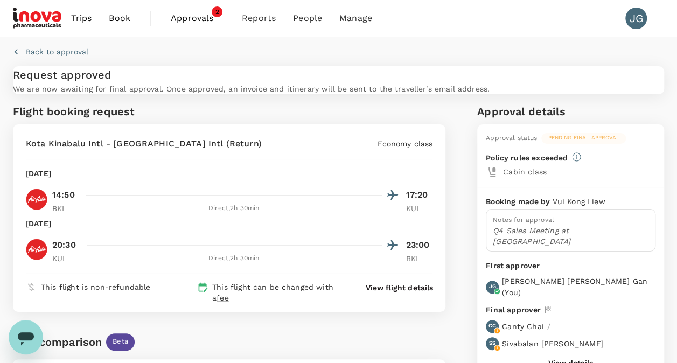
click at [200, 17] on span "Approvals" at bounding box center [198, 18] width 54 height 13
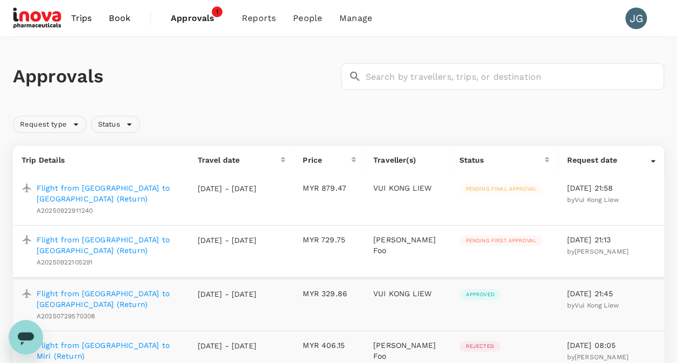
click at [119, 237] on p "Flight from Kuching to Kuala Lumpur (Return)" at bounding box center [108, 245] width 143 height 22
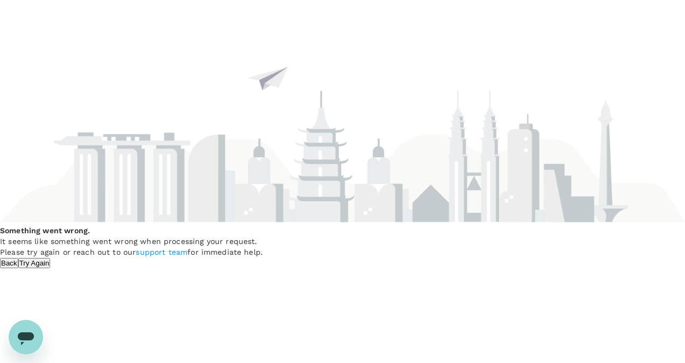
click at [51, 268] on button "Try Again" at bounding box center [34, 263] width 32 height 10
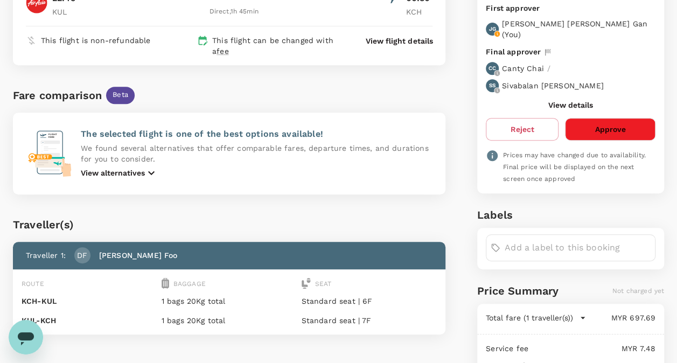
scroll to position [323, 0]
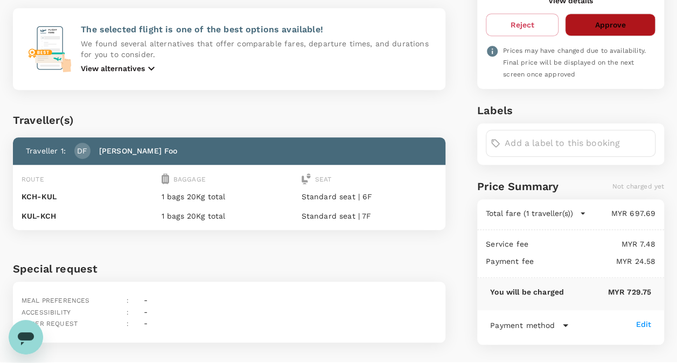
click at [609, 23] on button "Approve" at bounding box center [610, 24] width 90 height 23
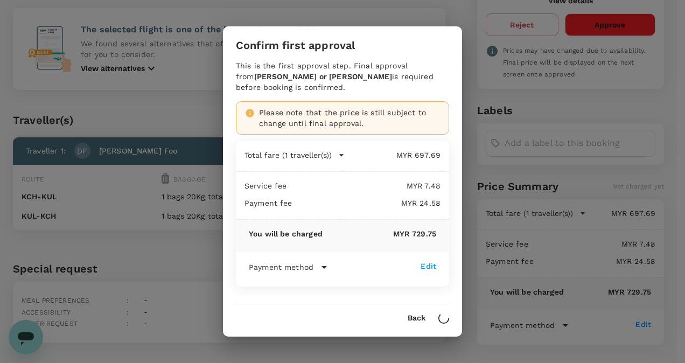
click at [416, 315] on button "Back" at bounding box center [416, 318] width 18 height 9
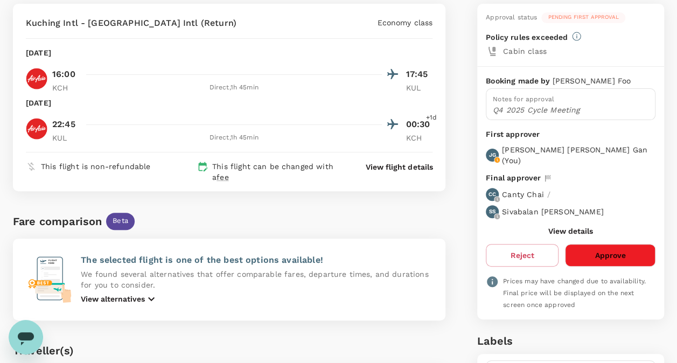
scroll to position [54, 0]
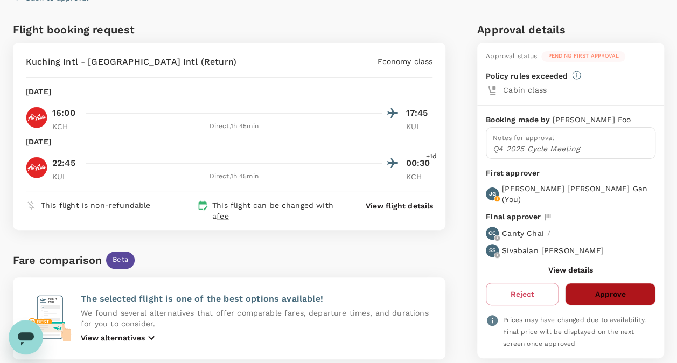
click at [612, 283] on button "Approve" at bounding box center [610, 294] width 90 height 23
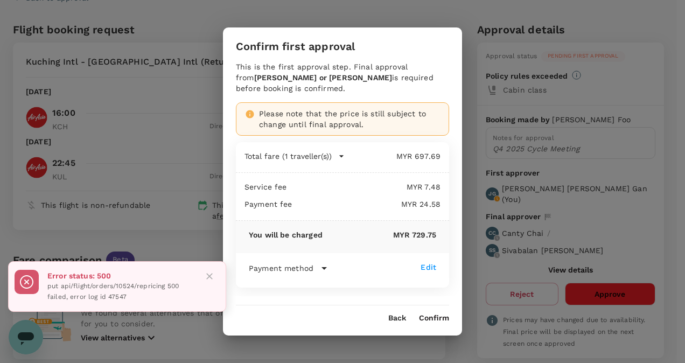
click at [448, 320] on button "Confirm" at bounding box center [434, 318] width 30 height 9
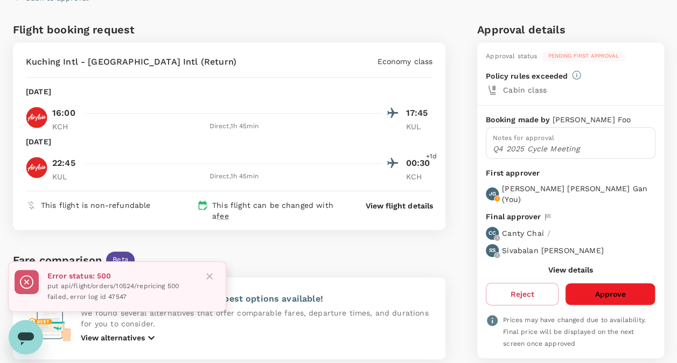
scroll to position [0, 0]
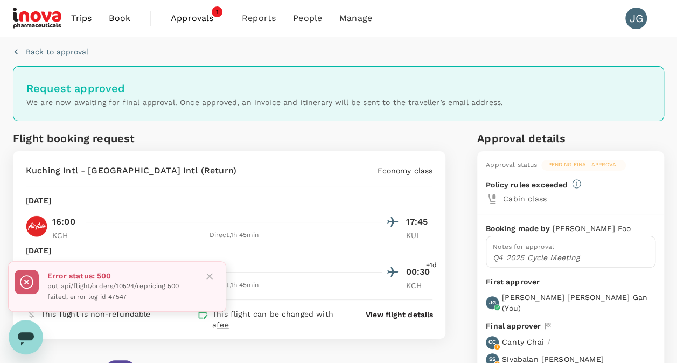
click at [84, 18] on span "Trips" at bounding box center [81, 18] width 21 height 13
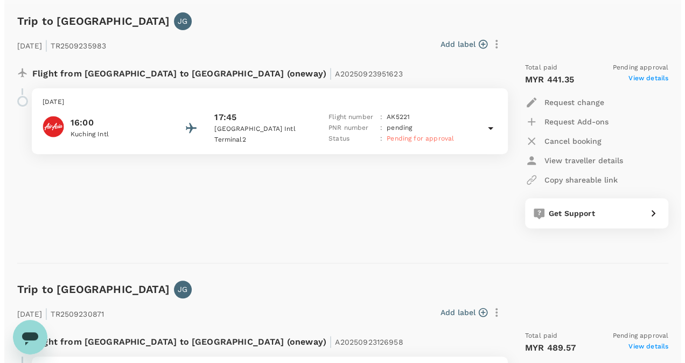
scroll to position [161, 0]
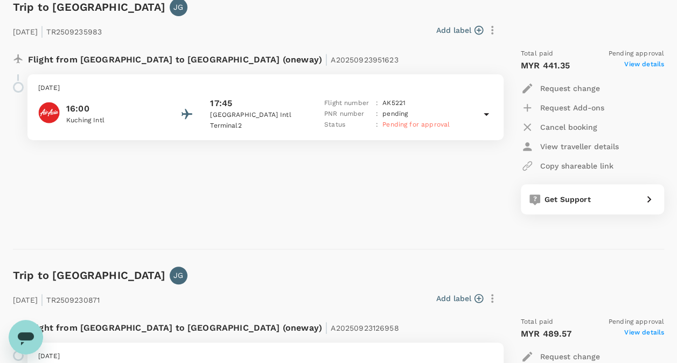
click at [648, 63] on span "View details" at bounding box center [644, 65] width 40 height 13
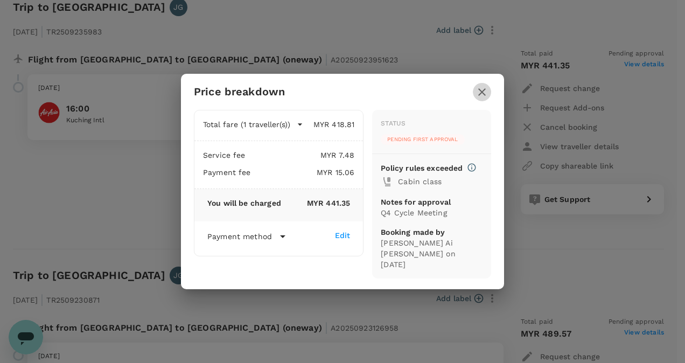
click at [482, 98] on icon "button" at bounding box center [481, 92] width 13 height 13
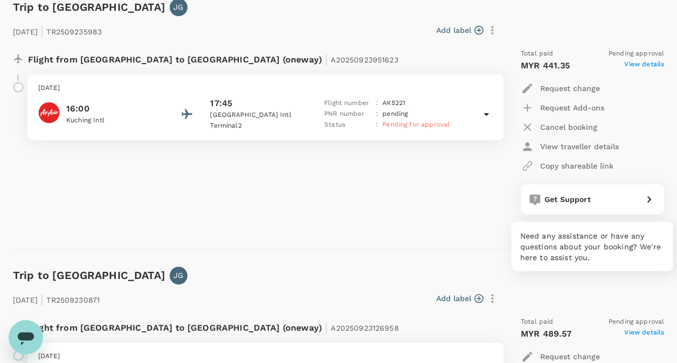
click at [651, 200] on icon at bounding box center [648, 199] width 13 height 13
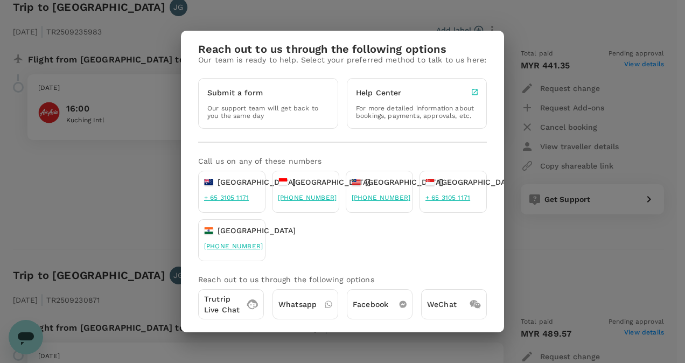
click at [439, 23] on div "Reach out to us through the following options Our team is ready to help. Select…" at bounding box center [342, 181] width 685 height 363
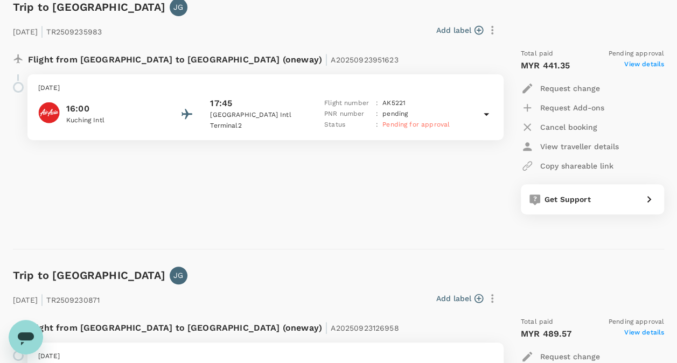
click at [478, 30] on icon "button" at bounding box center [478, 30] width 9 height 9
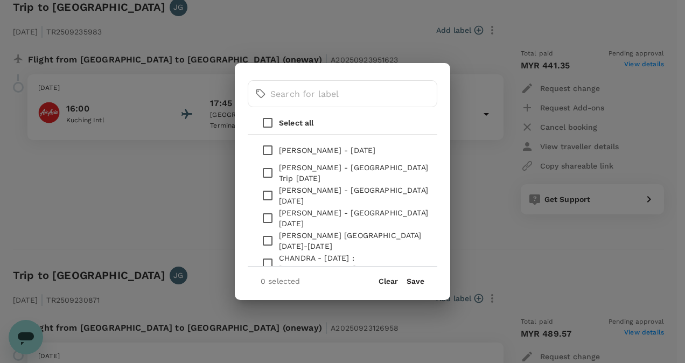
click at [383, 39] on div "​ ​ Select all [PERSON_NAME] - [DATE] [PERSON_NAME][GEOGRAPHIC_DATA] - [GEOGRAP…" at bounding box center [342, 181] width 685 height 363
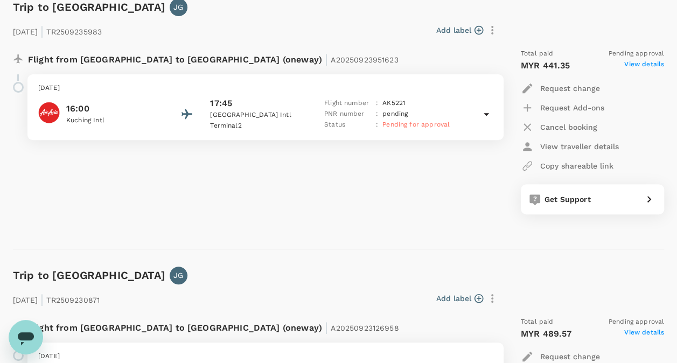
click at [486, 115] on icon at bounding box center [486, 114] width 13 height 13
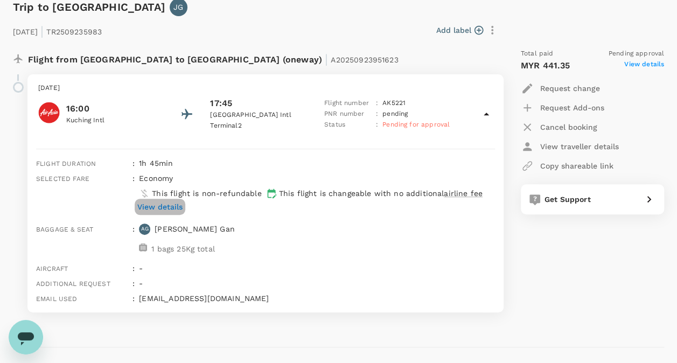
click at [174, 205] on p "View details" at bounding box center [159, 206] width 45 height 11
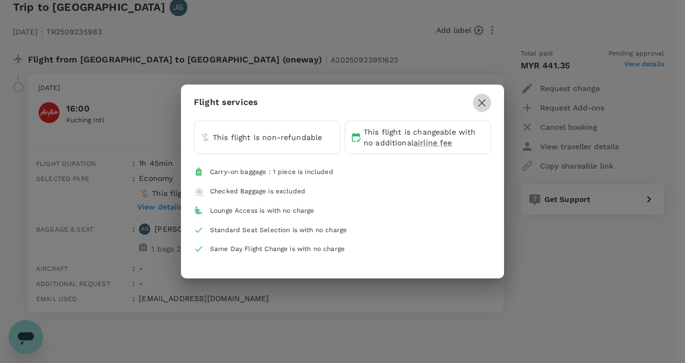
click at [483, 97] on icon "button" at bounding box center [481, 102] width 13 height 13
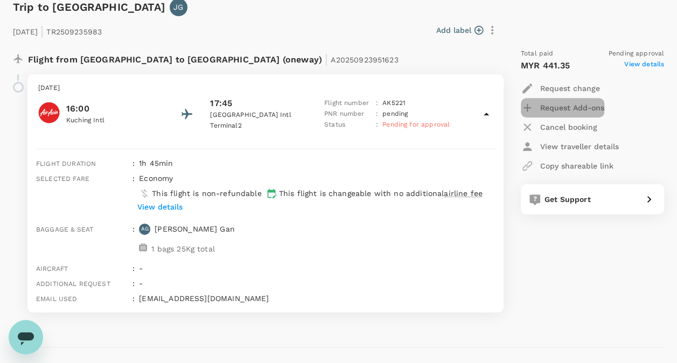
click at [550, 106] on p "Request Add-ons" at bounding box center [572, 107] width 64 height 11
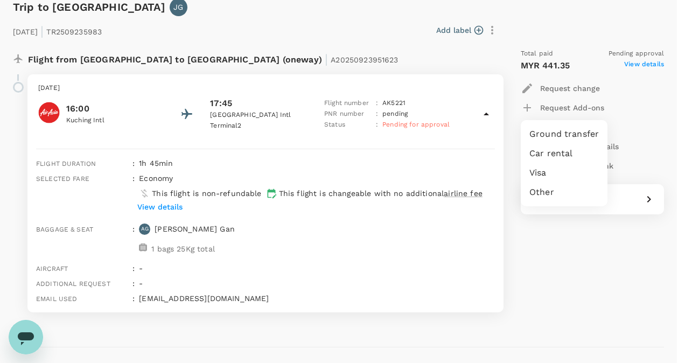
click at [555, 185] on li "Other" at bounding box center [563, 191] width 87 height 19
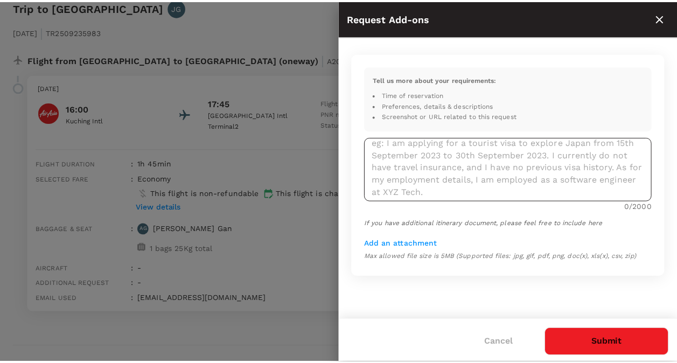
scroll to position [12, 0]
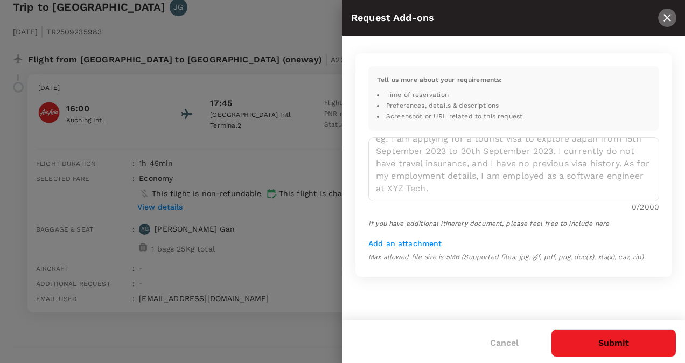
click at [663, 25] on button "close" at bounding box center [667, 18] width 18 height 18
